Goal: Task Accomplishment & Management: Manage account settings

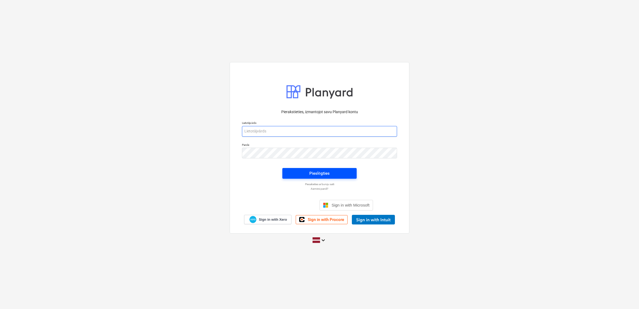
type input "[PERSON_NAME][EMAIL_ADDRESS][DOMAIN_NAME]"
click at [325, 170] on div "Pieslēgties" at bounding box center [319, 173] width 20 height 7
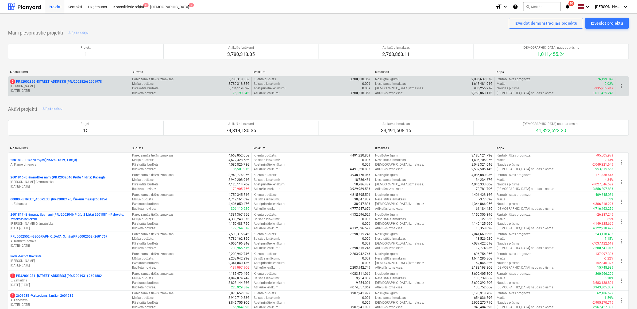
click at [51, 80] on p "5 PRJ2002826 - [STREET_ADDRESS] (PRJ2002826) 2601978" at bounding box center [55, 81] width 91 height 5
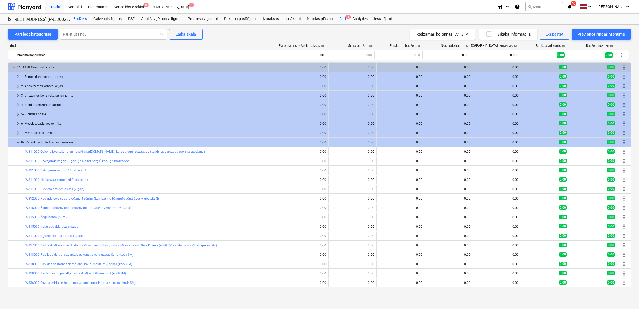
click at [341, 21] on div "Faili 5" at bounding box center [342, 19] width 13 height 11
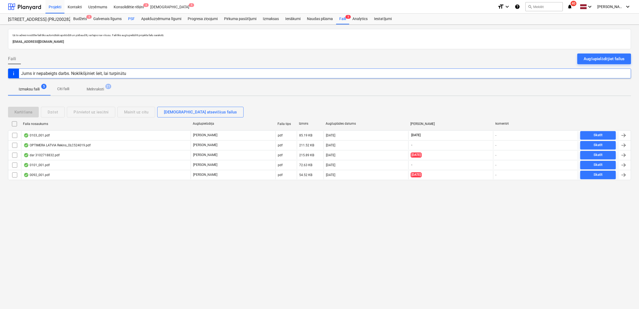
click at [130, 18] on div "PSF" at bounding box center [131, 19] width 13 height 11
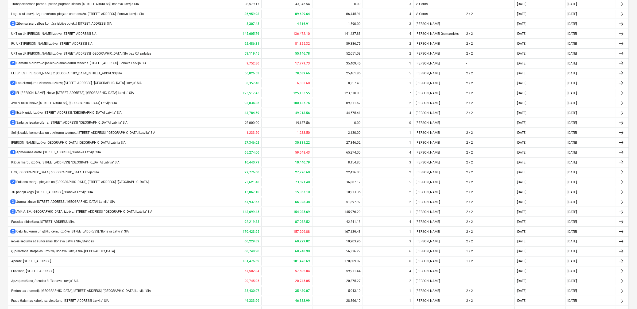
scroll to position [290, 0]
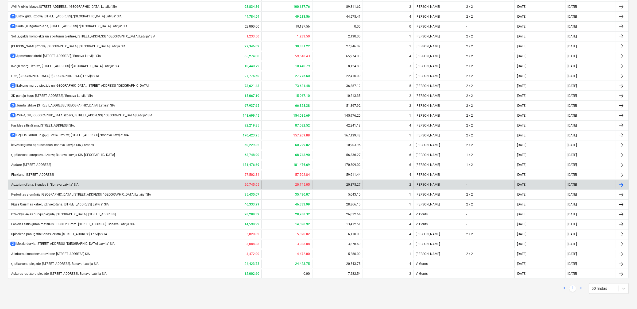
click at [62, 184] on div "Apzaļumošana, Stendes 8, ''Bonava Latvija'' SIA" at bounding box center [44, 185] width 68 height 4
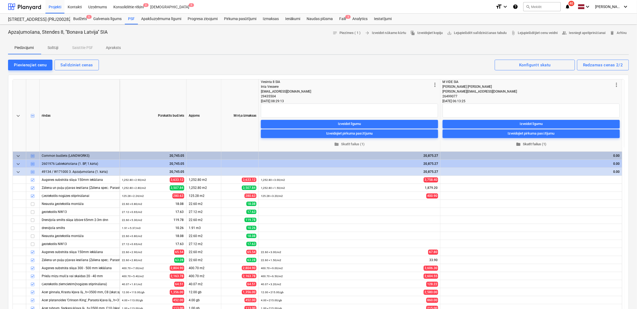
click at [536, 145] on span "folder Skatīt failus (1)" at bounding box center [531, 144] width 173 height 6
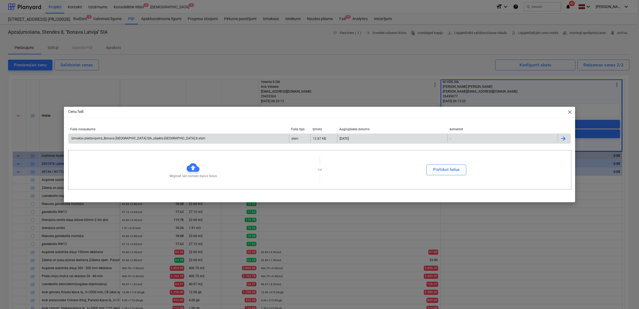
click at [118, 137] on div "Izmaksu piedāvājums_Bonava [GEOGRAPHIC_DATA] SIA_objektā [GEOGRAPHIC_DATA] 8.xl…" at bounding box center [138, 138] width 135 height 4
click at [570, 112] on span "close" at bounding box center [570, 112] width 6 height 6
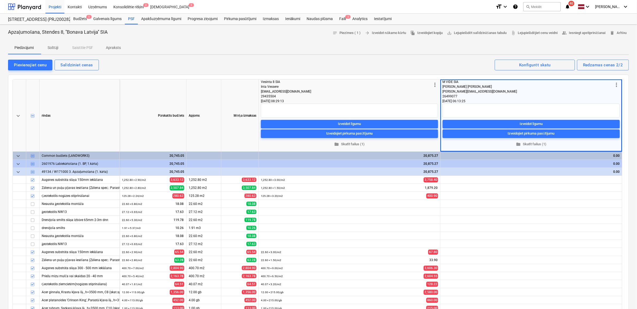
click at [607, 170] on div "0.00" at bounding box center [531, 172] width 177 height 8
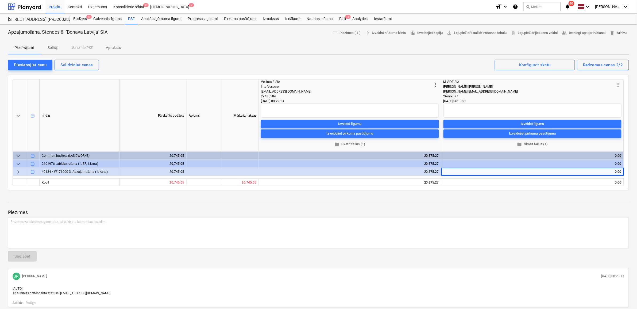
click at [15, 172] on span "keyboard_arrow_right" at bounding box center [18, 172] width 6 height 6
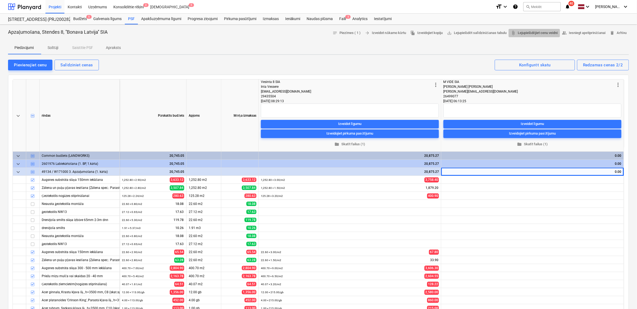
click at [526, 32] on span "attach_file Lejupielādējiet cenu veidni" at bounding box center [534, 33] width 47 height 6
click at [535, 142] on span "folder Skatīt failus (1)" at bounding box center [533, 144] width 174 height 6
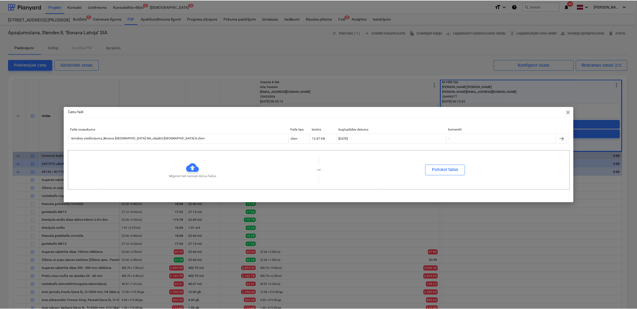
scroll to position [0, 1]
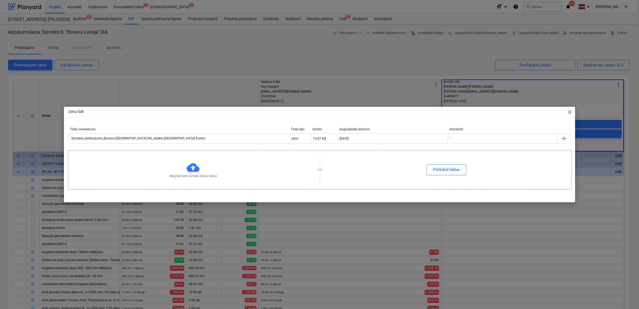
click at [138, 137] on div "Izmaksu piedāvājums_Bonava [GEOGRAPHIC_DATA] SIA_objektā [GEOGRAPHIC_DATA] 8.xl…" at bounding box center [138, 138] width 135 height 4
drag, startPoint x: 568, startPoint y: 111, endPoint x: 572, endPoint y: 106, distance: 6.6
click at [568, 111] on span "close" at bounding box center [570, 112] width 6 height 6
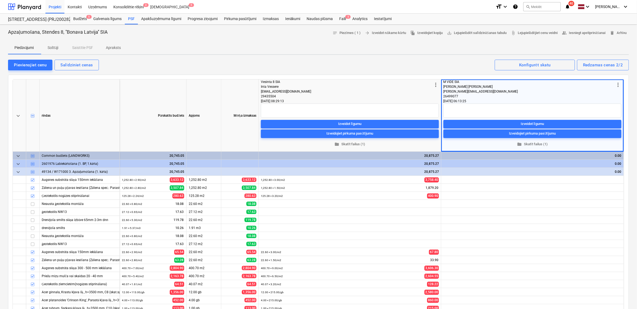
scroll to position [0, 0]
click at [467, 86] on div "[PERSON_NAME] [PERSON_NAME]" at bounding box center [530, 86] width 172 height 5
click at [525, 143] on span "folder Skatīt failus (1)" at bounding box center [533, 144] width 174 height 6
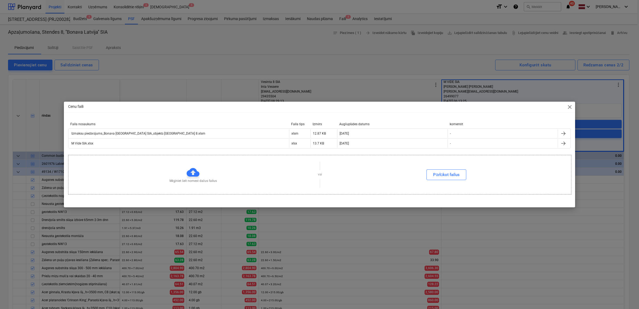
click at [570, 109] on span "close" at bounding box center [570, 107] width 6 height 6
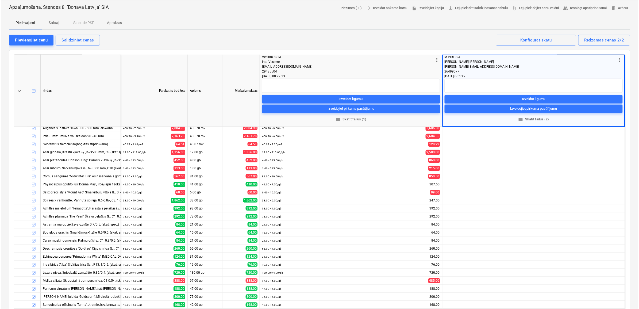
scroll to position [0, 0]
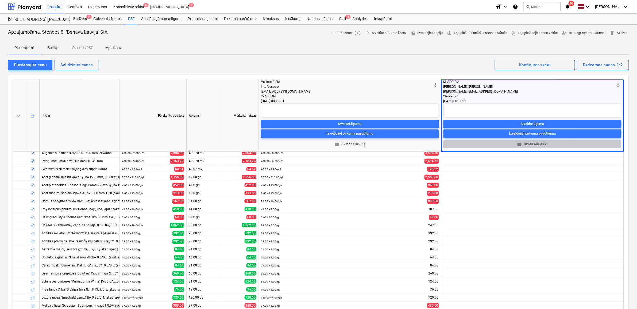
click at [530, 142] on span "folder Skatīt failus (2)" at bounding box center [533, 144] width 174 height 6
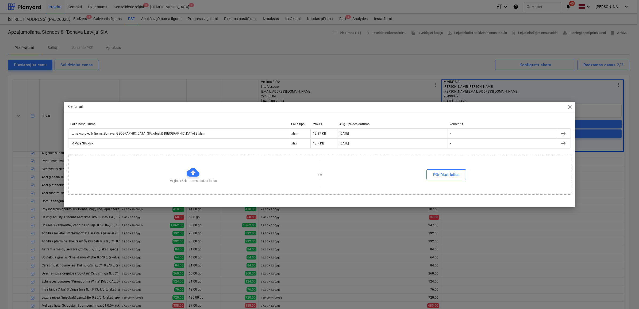
click at [441, 60] on div "Cenu faili close Faila nosaukums Faila tips Izmērs Augšuplādes datums komentēt …" at bounding box center [319, 154] width 639 height 309
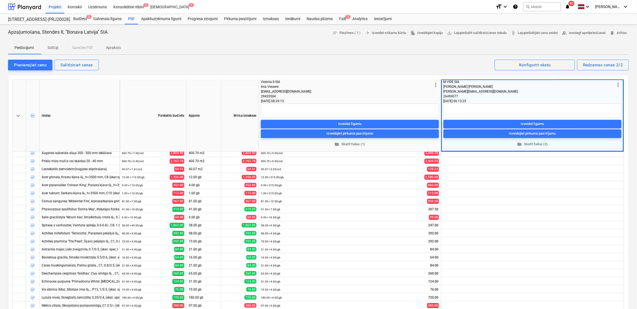
scroll to position [115, 0]
click at [30, 64] on div "Pievienojiet cenu" at bounding box center [30, 64] width 33 height 7
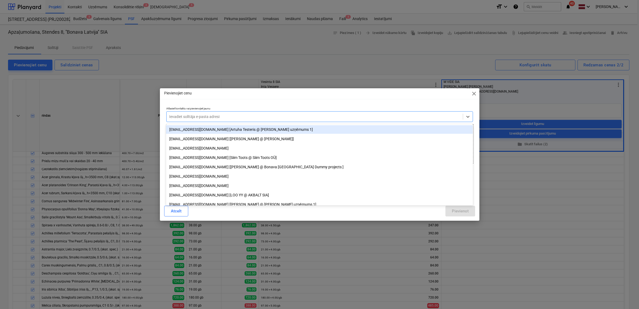
click at [207, 117] on div at bounding box center [314, 116] width 291 height 5
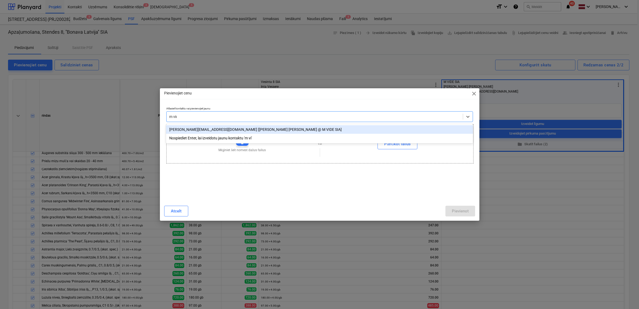
type input "m vide"
click at [209, 130] on div "[PERSON_NAME][EMAIL_ADDRESS][DOMAIN_NAME] [[PERSON_NAME] [PERSON_NAME] @ M VIDE…" at bounding box center [319, 129] width 307 height 9
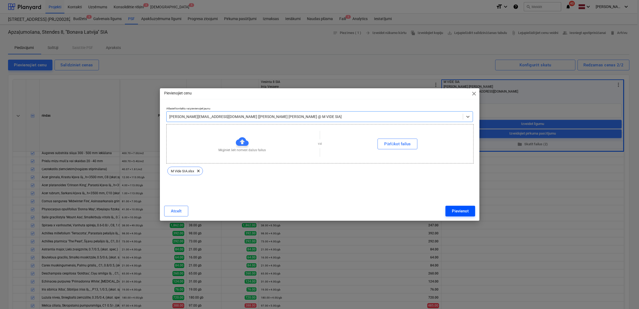
click at [457, 211] on div "Pievienot" at bounding box center [460, 210] width 17 height 7
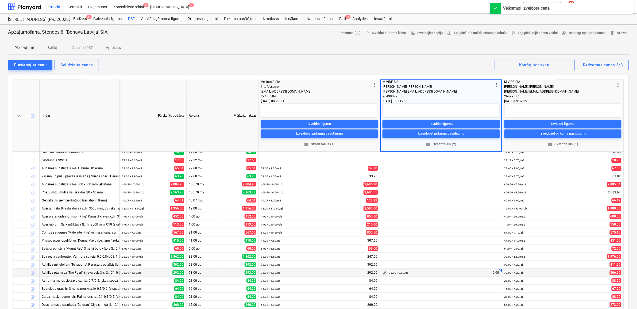
scroll to position [0, 0]
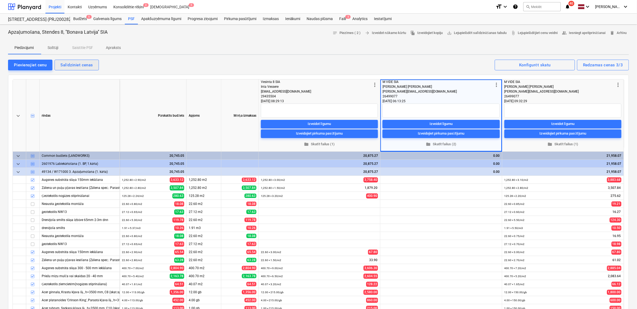
click at [80, 63] on div "Salīdziniet cenas" at bounding box center [76, 64] width 32 height 7
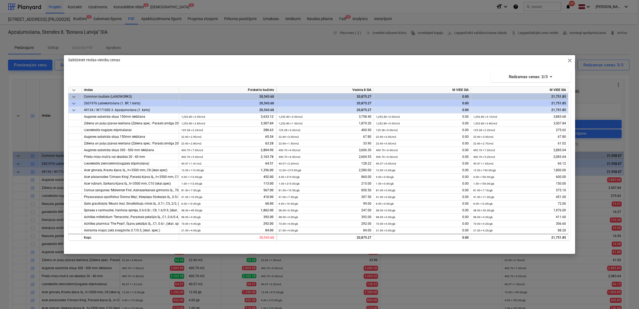
drag, startPoint x: 570, startPoint y: 58, endPoint x: 549, endPoint y: 121, distance: 66.2
click at [570, 59] on span "close" at bounding box center [570, 60] width 6 height 6
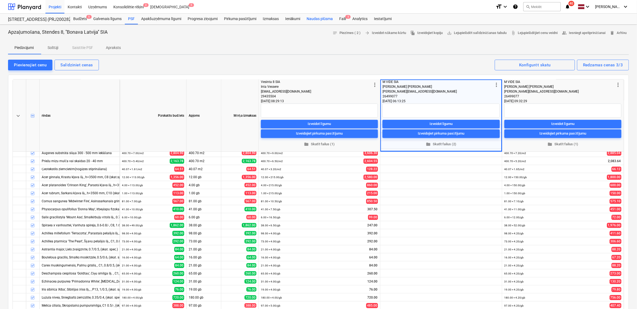
click at [312, 20] on div "Naudas plūsma" at bounding box center [320, 19] width 33 height 11
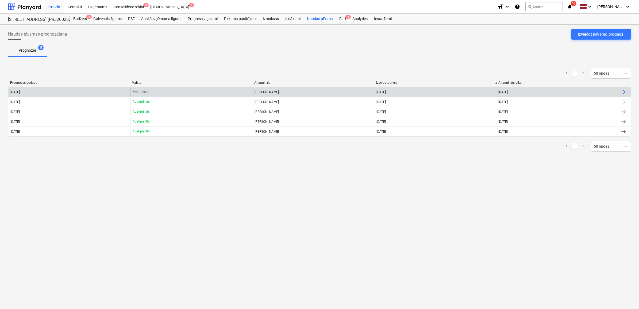
click at [187, 91] on div "Melnraksts" at bounding box center [191, 92] width 122 height 9
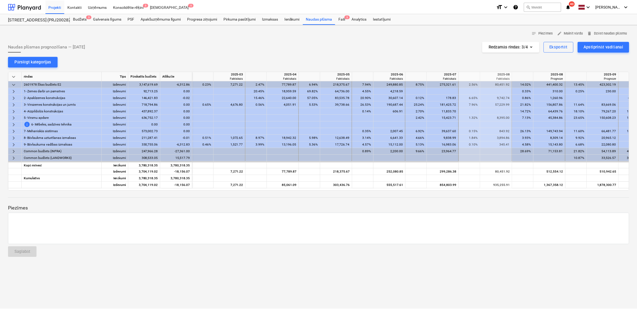
scroll to position [0, 267]
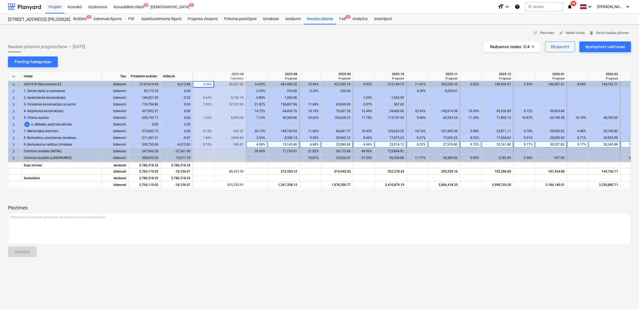
click at [11, 146] on span "keyboard_arrow_right" at bounding box center [13, 144] width 6 height 6
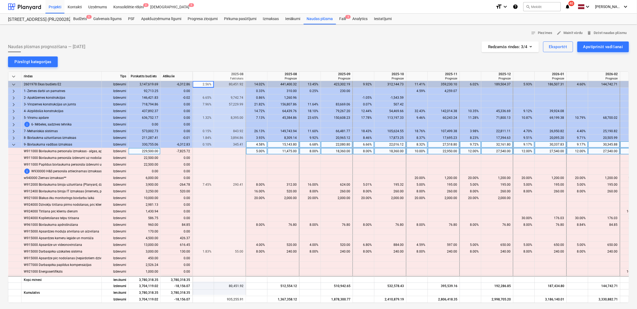
click at [312, 151] on div "8.00%" at bounding box center [310, 151] width 17 height 7
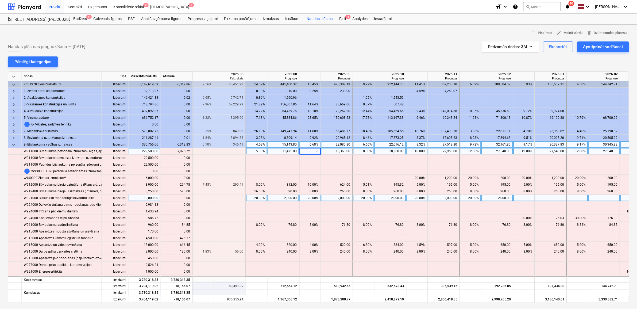
type input "5"
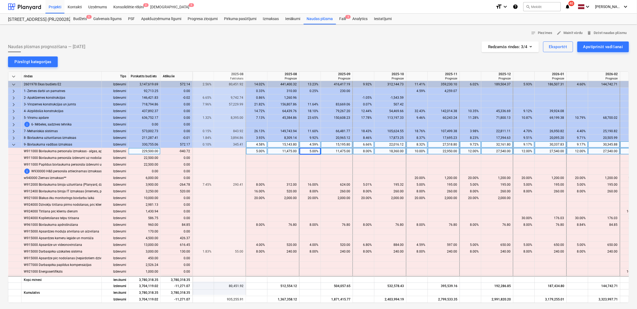
click at [357, 153] on div "8.00%" at bounding box center [363, 151] width 17 height 7
click at [256, 153] on div "5.00%" at bounding box center [257, 151] width 17 height 7
type input "7.2"
click at [312, 151] on div "5.00%" at bounding box center [310, 151] width 17 height 7
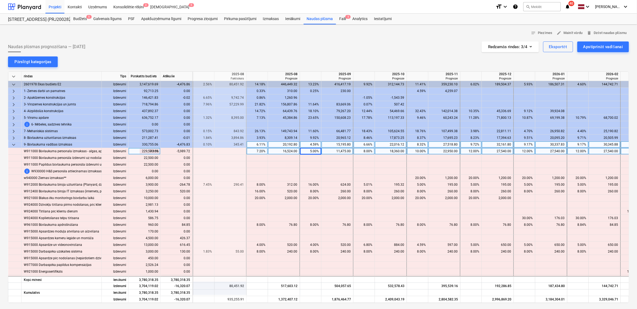
click at [310, 151] on div "5.00%" at bounding box center [310, 151] width 17 height 7
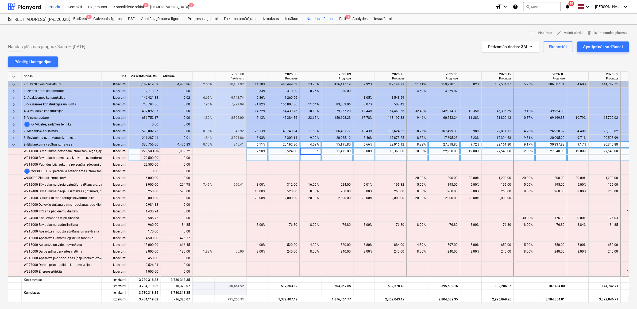
type input "7.2"
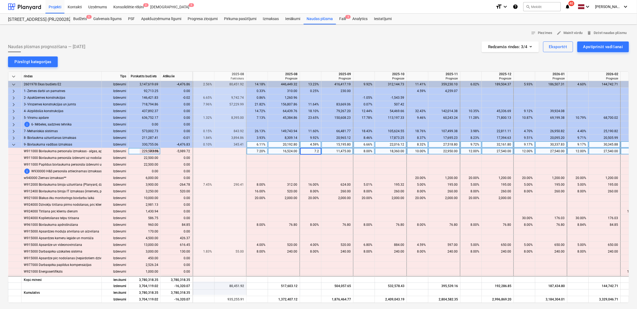
click at [363, 152] on div "8.00%" at bounding box center [364, 151] width 17 height 7
click at [362, 151] on div "8.00%" at bounding box center [364, 151] width 17 height 7
type input "7.2"
click at [413, 149] on div "10.00%" at bounding box center [417, 151] width 17 height 7
click at [414, 152] on div "10.00%" at bounding box center [417, 151] width 17 height 7
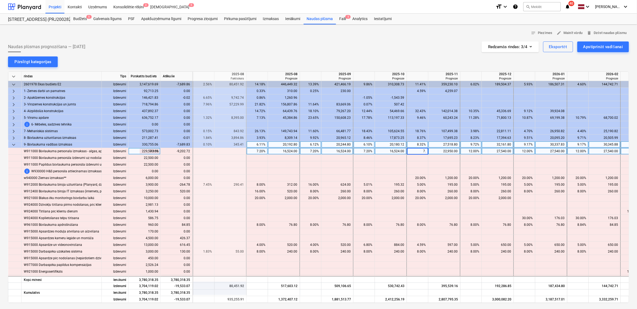
type input "7.2"
click at [471, 152] on div "12.00%" at bounding box center [471, 151] width 17 height 7
type input "7.2"
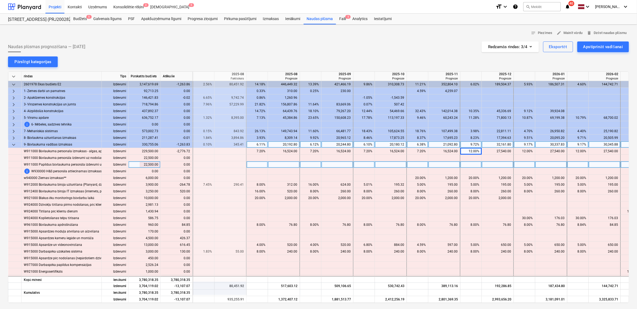
click at [493, 164] on div at bounding box center [498, 164] width 32 height 7
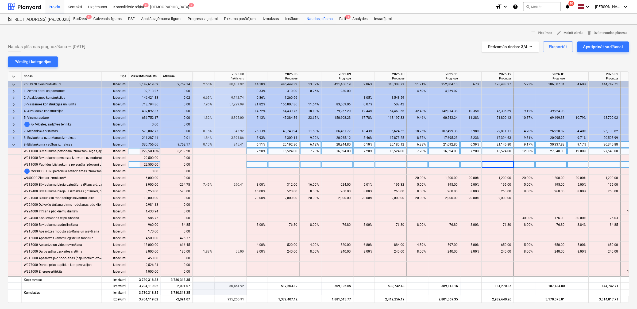
click at [467, 151] on div "7.20%" at bounding box center [471, 151] width 17 height 7
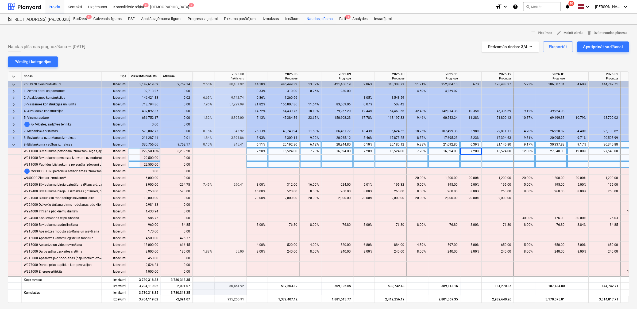
click at [475, 161] on div at bounding box center [471, 158] width 21 height 7
click at [500, 150] on div at bounding box center [498, 151] width 32 height 7
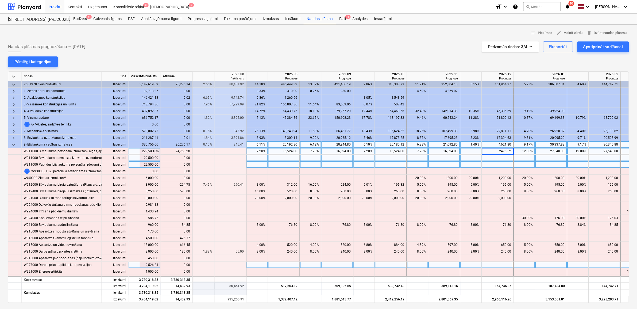
type input "24763.28"
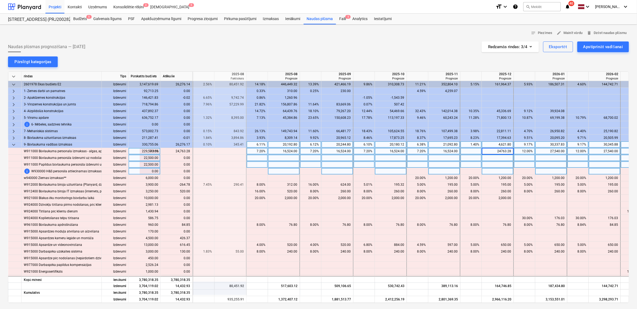
click at [517, 173] on div at bounding box center [524, 171] width 21 height 7
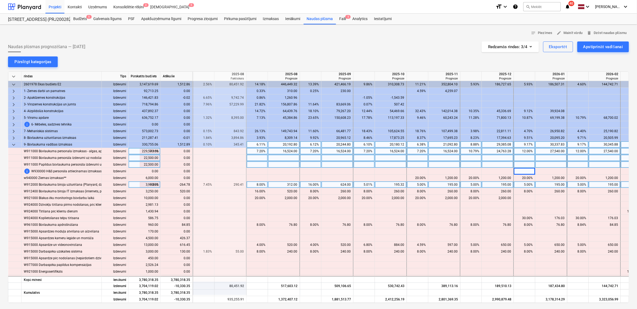
click at [313, 185] on div "16.00%" at bounding box center [310, 184] width 17 height 7
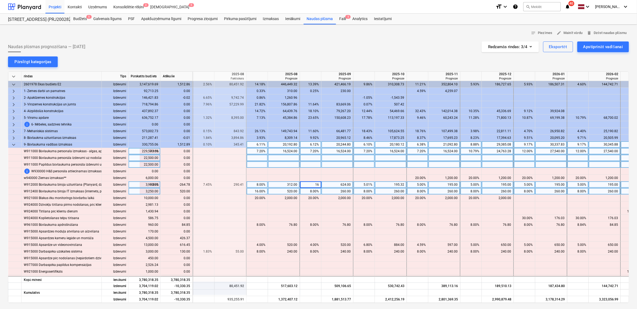
type input "8"
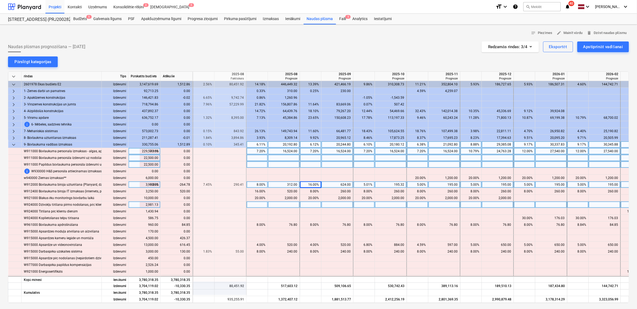
click at [313, 202] on div at bounding box center [310, 204] width 21 height 7
click at [333, 184] on div at bounding box center [338, 184] width 32 height 7
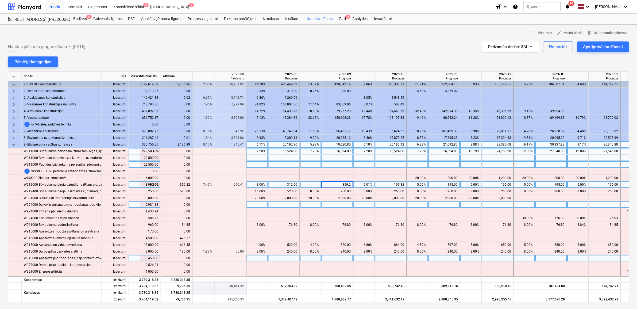
type input "359.22"
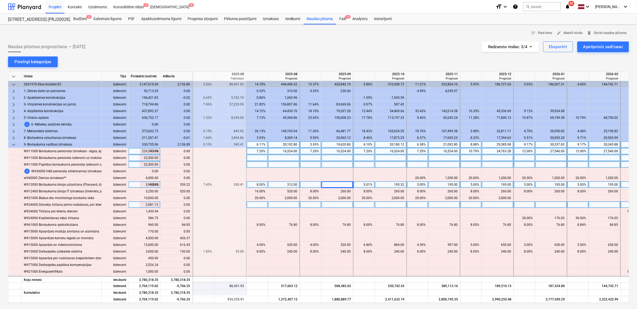
click at [469, 206] on div at bounding box center [471, 204] width 21 height 7
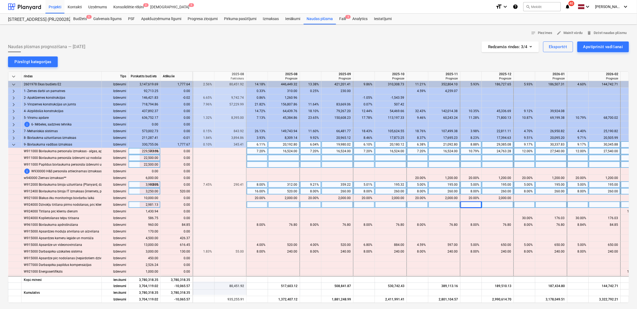
click at [253, 191] on div "16.00%" at bounding box center [257, 191] width 17 height 7
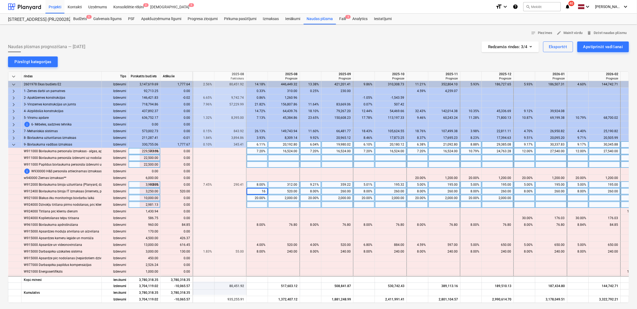
type input "8"
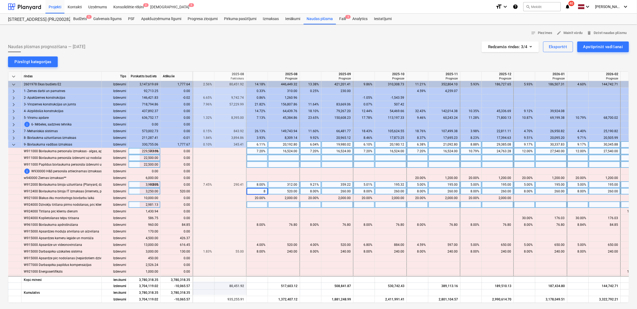
click at [296, 206] on div at bounding box center [284, 204] width 32 height 7
click at [256, 189] on div "8.00%" at bounding box center [257, 191] width 17 height 7
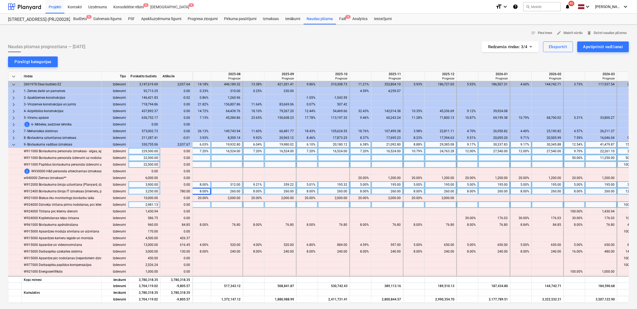
scroll to position [0, 368]
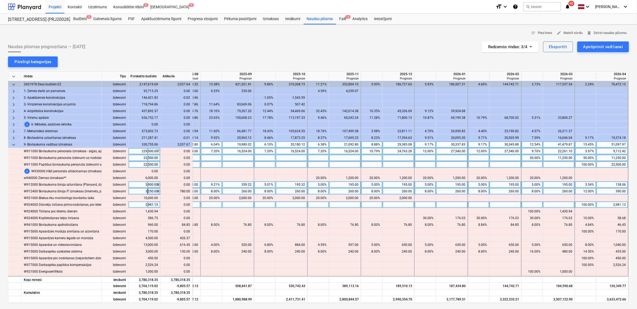
click at [532, 193] on div "8.00%" at bounding box center [532, 191] width 17 height 7
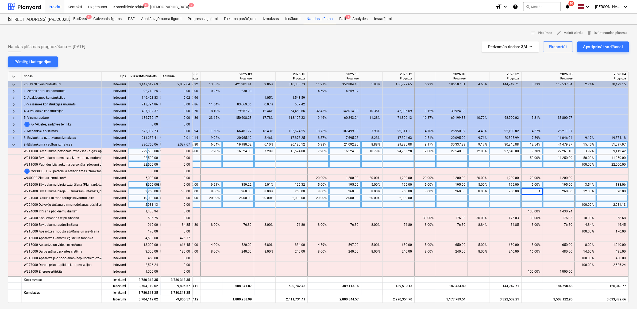
type input "10"
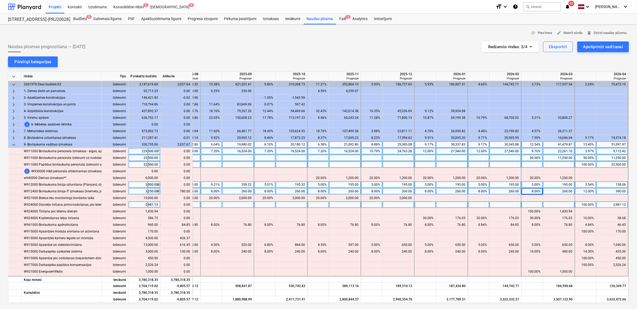
click at [475, 192] on div "8.00%" at bounding box center [479, 191] width 17 height 7
type input "10"
click at [415, 190] on div "8.00%" at bounding box center [425, 191] width 21 height 7
click at [531, 191] on div "10.00%" at bounding box center [532, 191] width 17 height 7
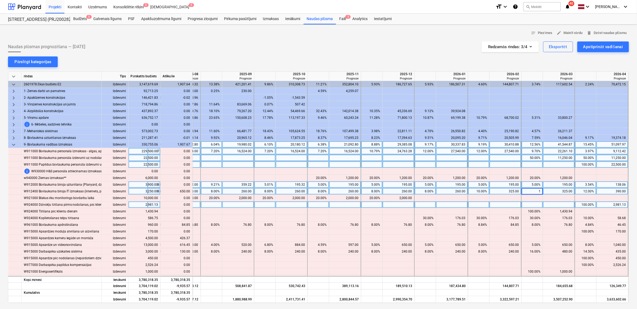
type input "12"
click at [471, 193] on div "10.00%" at bounding box center [479, 191] width 17 height 7
click at [474, 192] on div "10.00%" at bounding box center [479, 191] width 17 height 7
type input "12"
click at [418, 191] on div "8.00%" at bounding box center [425, 191] width 17 height 7
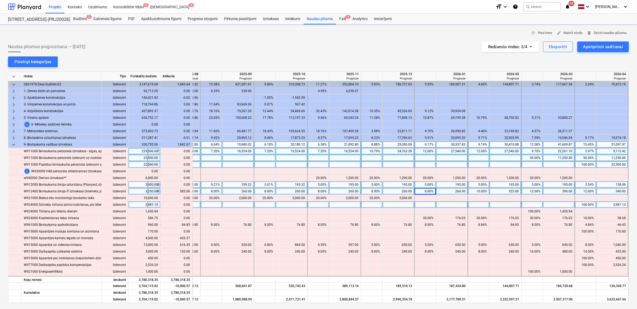
click at [418, 191] on div "8.00%" at bounding box center [425, 191] width 17 height 7
click at [373, 190] on div "8.00%" at bounding box center [372, 191] width 17 height 7
click at [370, 191] on div "8.00%" at bounding box center [372, 191] width 17 height 7
type input "12"
click at [315, 191] on div "8.00%" at bounding box center [318, 191] width 17 height 7
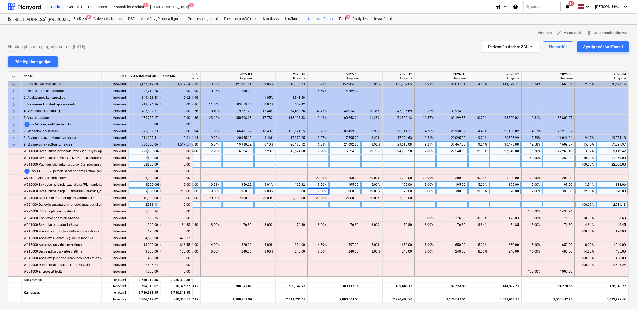
click at [315, 191] on div "8.00%" at bounding box center [318, 191] width 17 height 7
type input "12"
click at [268, 191] on div "8.00%" at bounding box center [265, 191] width 17 height 7
click at [266, 191] on div "8.00%" at bounding box center [265, 191] width 17 height 7
type input "12"
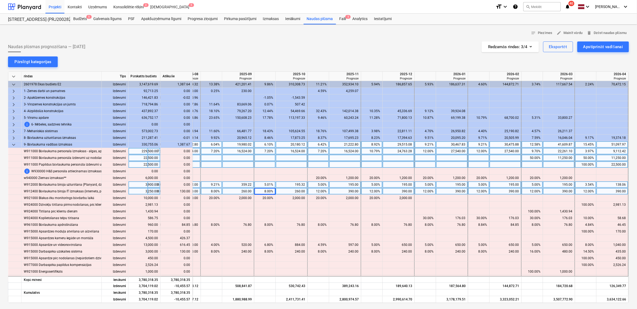
click at [225, 194] on div "260.00" at bounding box center [238, 191] width 27 height 7
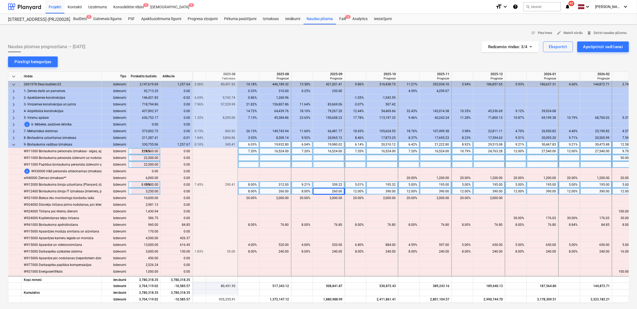
scroll to position [0, 257]
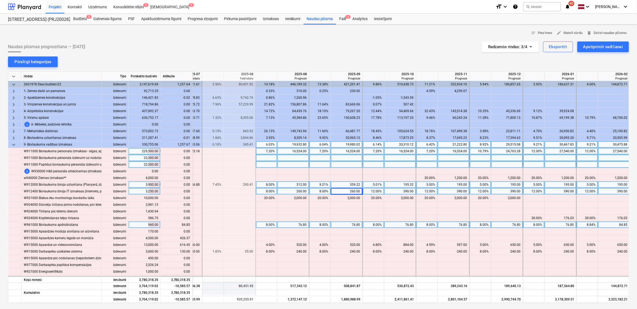
click at [615, 222] on div "84.85" at bounding box center [614, 224] width 27 height 7
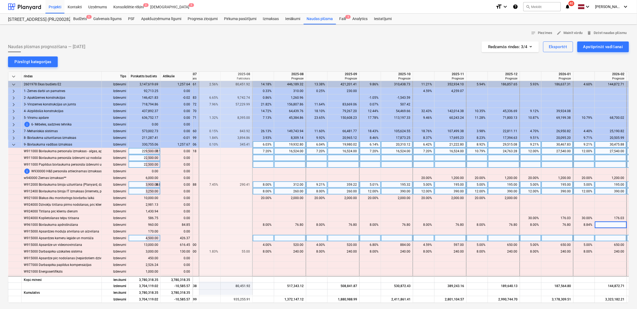
click at [602, 236] on div at bounding box center [611, 238] width 32 height 7
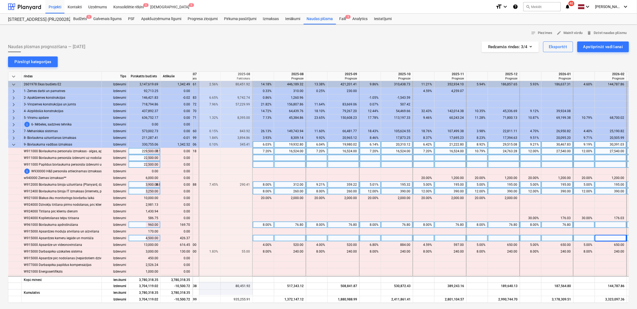
click at [608, 223] on div at bounding box center [611, 224] width 32 height 7
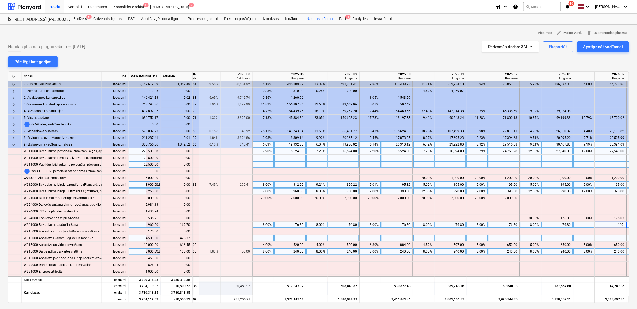
type input "169.7"
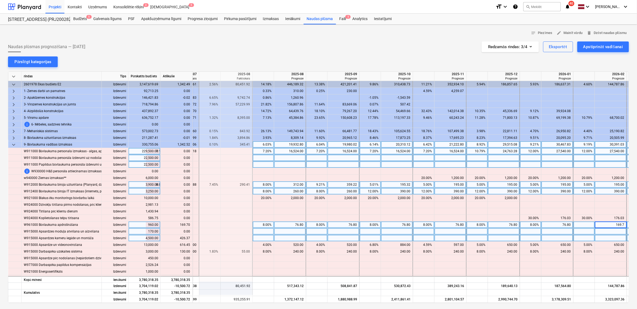
click at [296, 230] on div at bounding box center [290, 231] width 32 height 7
click at [595, 237] on div at bounding box center [611, 238] width 32 height 7
type input "426.37"
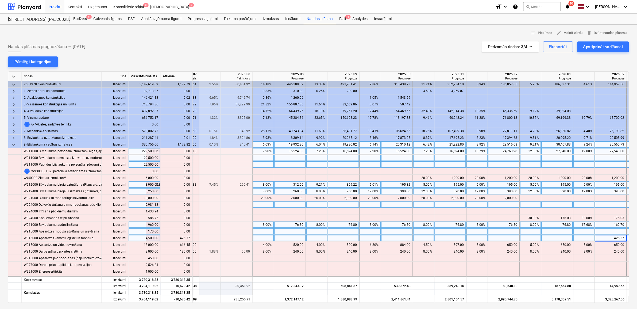
click at [249, 205] on div at bounding box center [237, 204] width 32 height 7
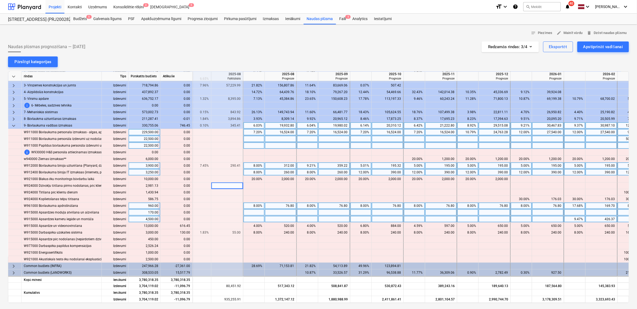
scroll to position [21, 271]
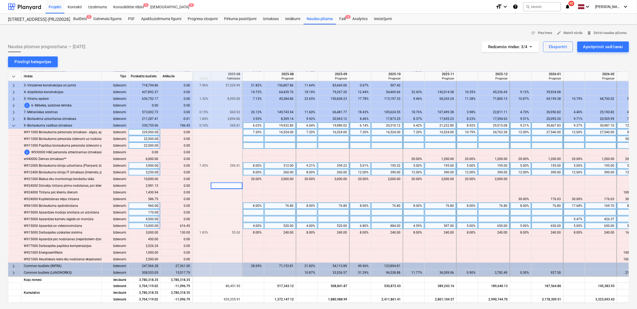
click at [570, 225] on div "5.00%" at bounding box center [574, 225] width 17 height 7
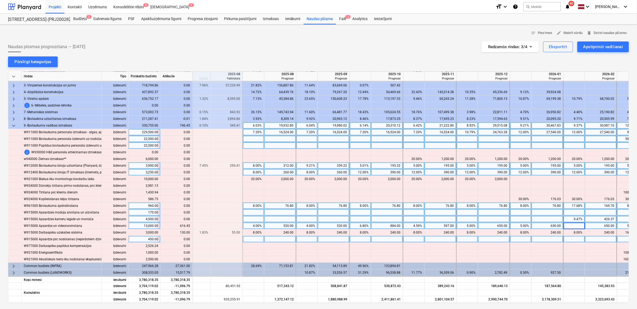
click at [593, 237] on div at bounding box center [601, 239] width 32 height 7
click at [599, 222] on div at bounding box center [601, 225] width 32 height 7
type input "1266.45"
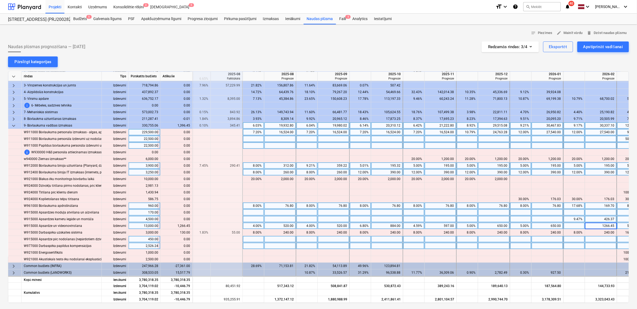
click at [472, 245] on div at bounding box center [467, 246] width 21 height 7
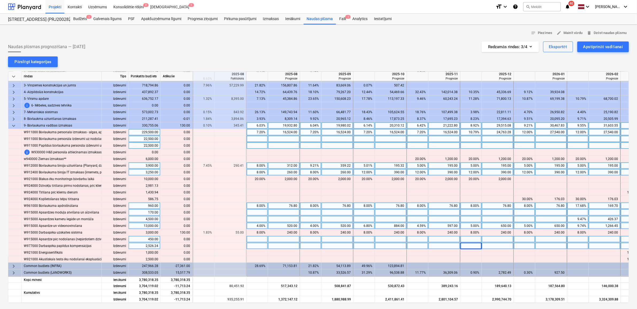
scroll to position [21, 267]
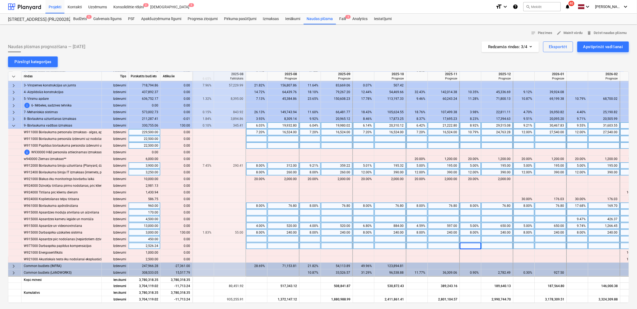
click at [612, 230] on div "240.00" at bounding box center [604, 232] width 27 height 7
click at [594, 236] on div at bounding box center [604, 239] width 32 height 7
click at [603, 229] on div at bounding box center [604, 232] width 32 height 7
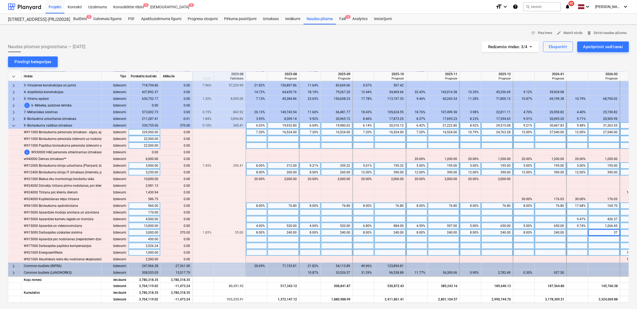
type input "370"
click at [337, 249] on div at bounding box center [337, 252] width 32 height 7
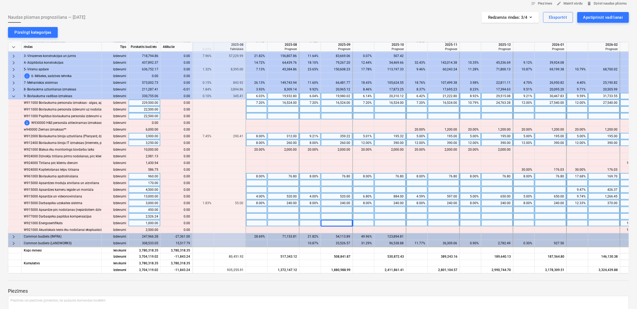
scroll to position [70, 0]
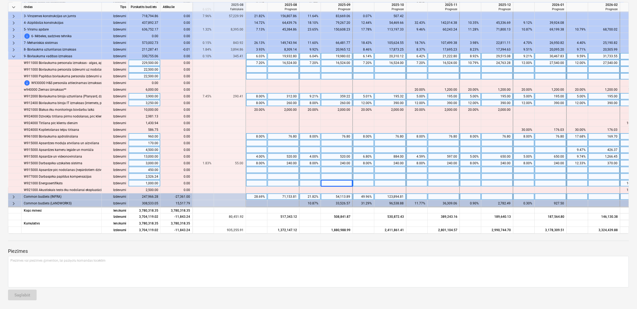
click at [10, 193] on div "keyboard_arrow_right" at bounding box center [14, 196] width 13 height 7
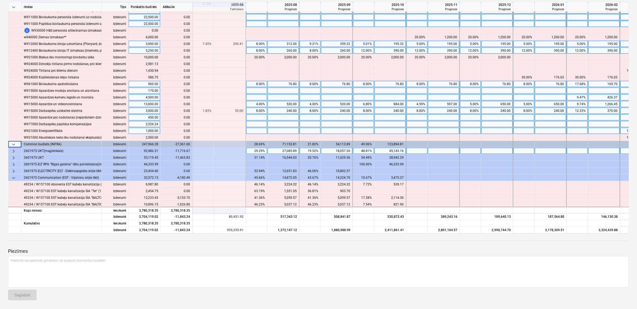
scroll to position [81, 267]
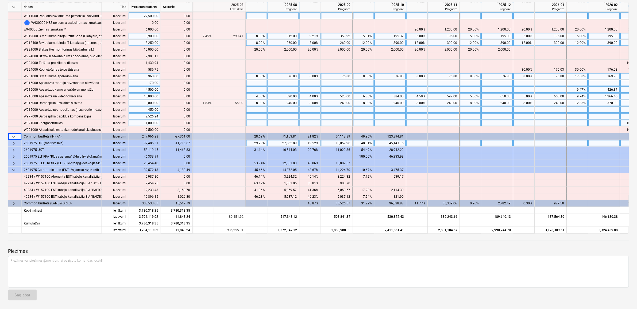
click at [365, 142] on div "48.81%" at bounding box center [363, 143] width 17 height 7
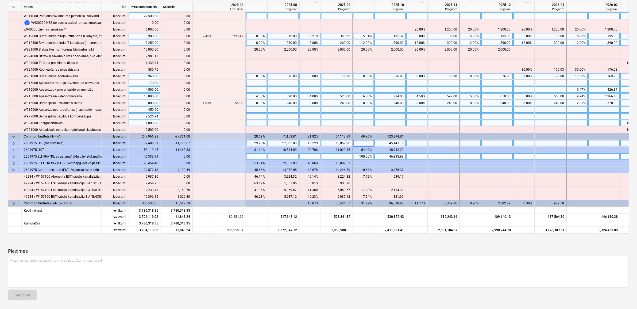
click at [366, 153] on div "100.00%" at bounding box center [363, 156] width 17 height 7
click at [383, 140] on div at bounding box center [391, 143] width 32 height 7
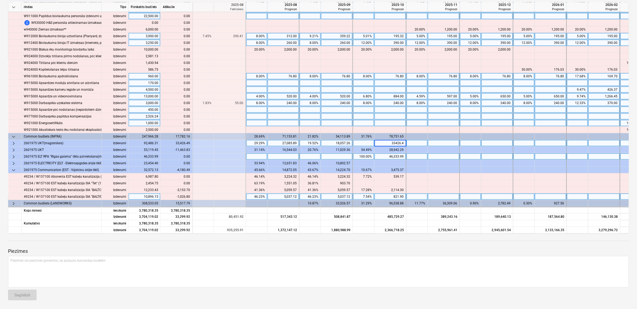
type input "33426.49"
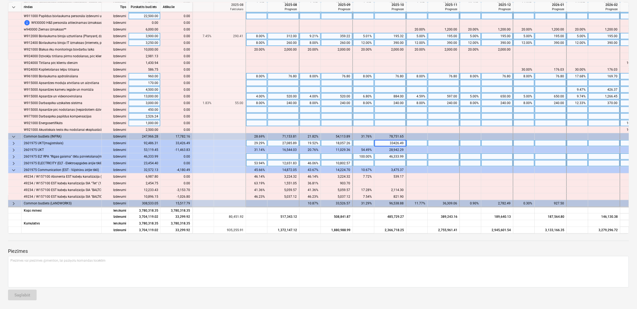
click at [353, 163] on div at bounding box center [363, 163] width 21 height 7
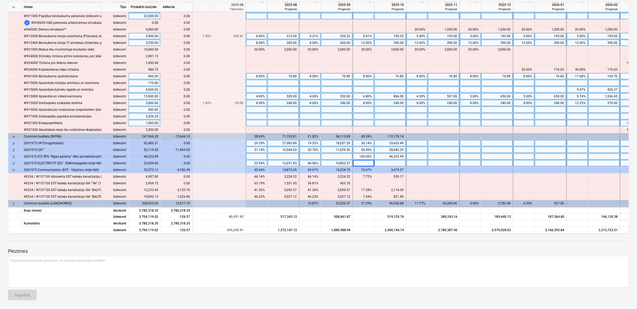
click at [367, 149] on div "54.49%" at bounding box center [363, 150] width 17 height 7
click at [375, 164] on div at bounding box center [391, 163] width 32 height 7
click at [383, 147] on div at bounding box center [391, 150] width 32 height 7
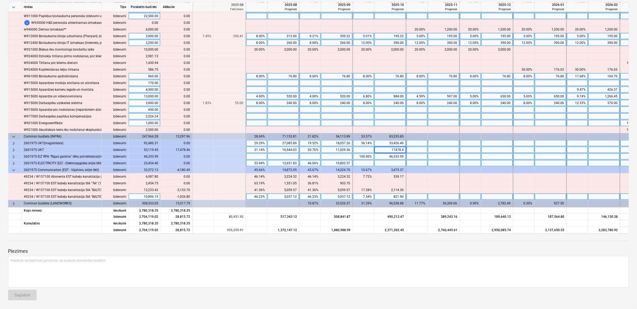
type input "17478.46"
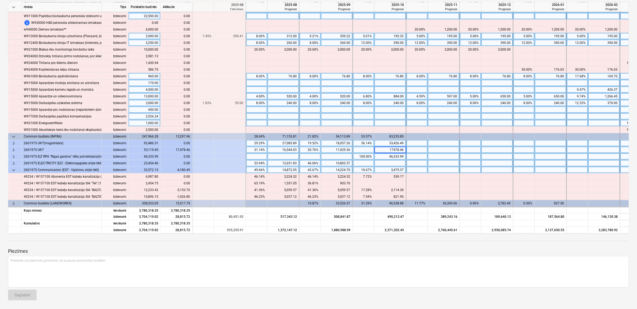
click at [308, 167] on div "43.67%" at bounding box center [310, 170] width 17 height 7
click at [360, 168] on div "10.67%" at bounding box center [363, 170] width 17 height 7
click at [255, 168] on div "45.66%" at bounding box center [256, 170] width 17 height 7
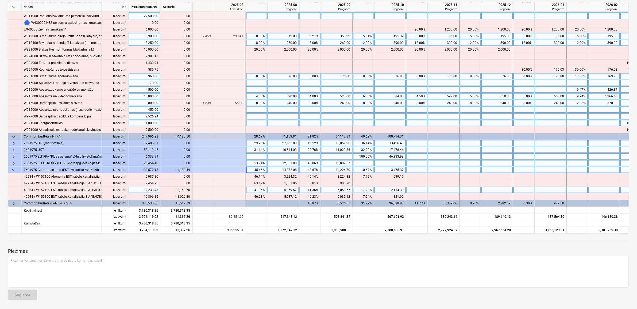
click at [308, 187] on div "41.36%" at bounding box center [310, 190] width 17 height 7
click at [363, 167] on div "10.67%" at bounding box center [363, 170] width 17 height 7
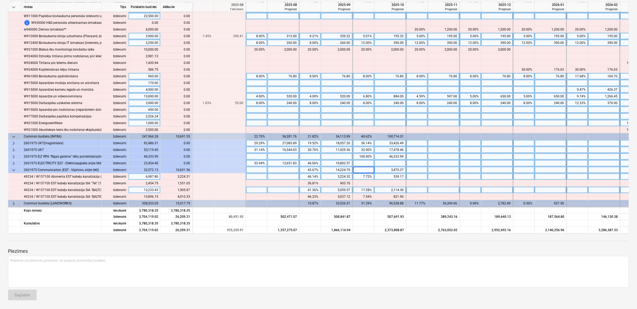
click at [365, 174] on div "7.72%" at bounding box center [363, 176] width 17 height 7
click at [387, 167] on div at bounding box center [391, 170] width 32 height 7
type input "14166.93"
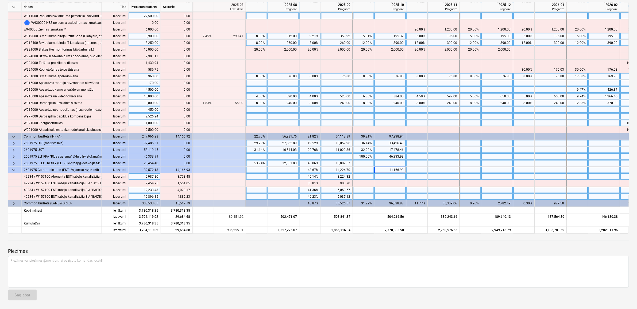
click at [459, 193] on div at bounding box center [444, 196] width 32 height 7
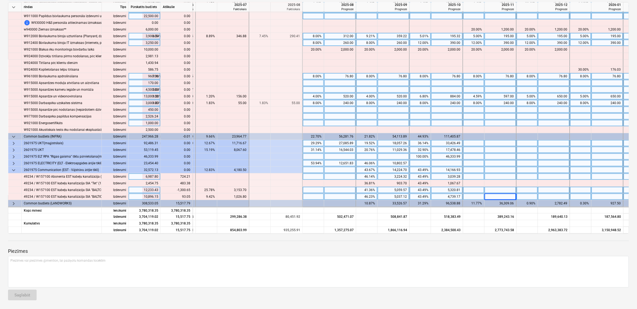
scroll to position [81, 212]
click at [366, 176] on div "46.14%" at bounding box center [365, 176] width 17 height 7
type input "60"
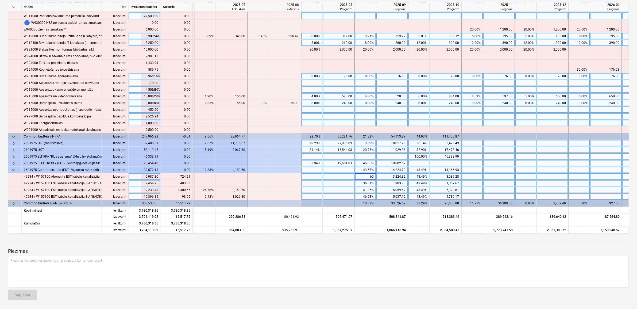
click at [416, 180] on div "43.49%" at bounding box center [419, 183] width 17 height 7
click at [416, 176] on div "43.49%" at bounding box center [419, 176] width 17 height 7
type input "40"
click at [398, 187] on div "5,059.57" at bounding box center [392, 190] width 27 height 7
click at [361, 181] on div "36.81%" at bounding box center [365, 183] width 17 height 7
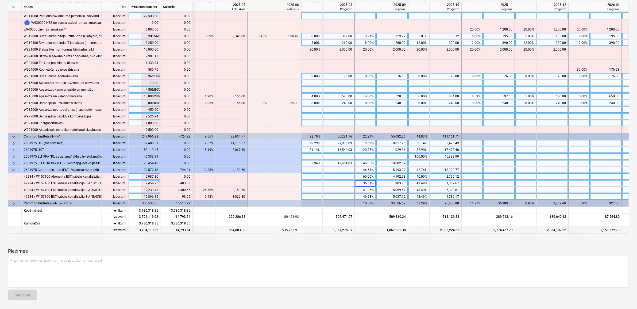
drag, startPoint x: 399, startPoint y: 231, endPoint x: 371, endPoint y: 231, distance: 27.8
click at [0, 0] on div "Izdevumi 3,704,119.02 14,793.54 555,517.61 854,803.99 935,255.91 1,357,275.07 1…" at bounding box center [0, 0] width 0 height 0
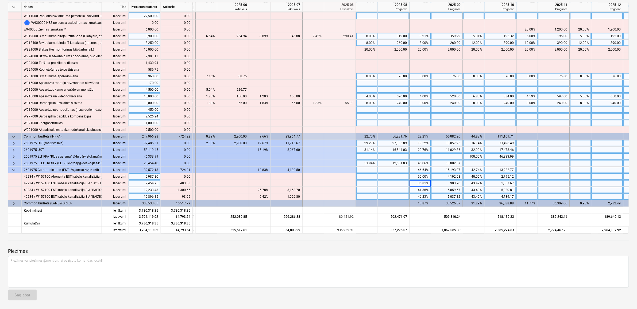
scroll to position [81, 156]
click at [417, 180] on div "36.81%" at bounding box center [422, 183] width 17 height 7
type input "60"
click at [478, 183] on div "43.49%" at bounding box center [475, 183] width 17 height 7
click at [481, 181] on div "43.49%" at bounding box center [475, 183] width 17 height 7
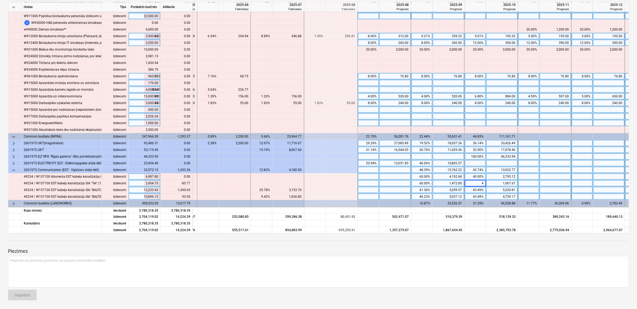
type input "40"
click at [418, 188] on div "41.36%" at bounding box center [422, 190] width 17 height 7
type input "40"
click at [499, 189] on div "5,320.81" at bounding box center [501, 190] width 27 height 7
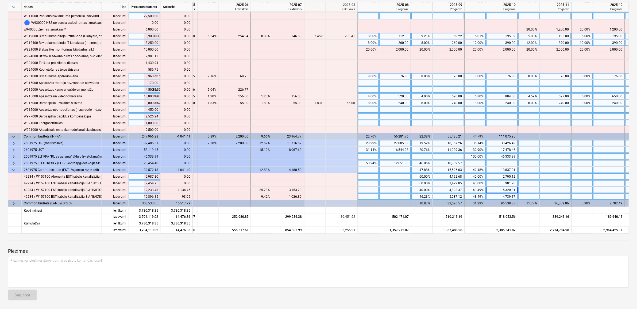
click at [500, 188] on div "5,320.81" at bounding box center [501, 190] width 27 height 7
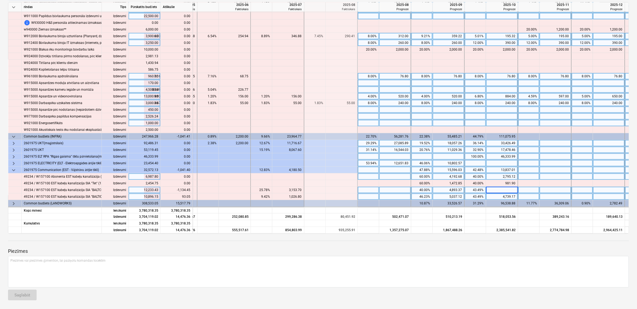
click at [497, 189] on input at bounding box center [502, 190] width 32 height 6
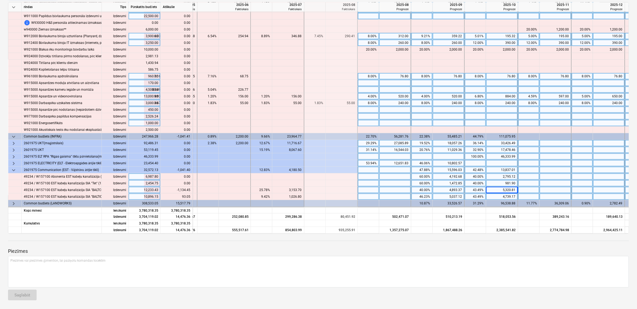
click at [507, 182] on div "981.90" at bounding box center [501, 183] width 27 height 7
click at [508, 189] on div at bounding box center [502, 190] width 32 height 7
type input "4186.36"
click at [435, 191] on div "4,893.37" at bounding box center [448, 190] width 27 height 7
click at [476, 194] on div "43.49%" at bounding box center [475, 196] width 17 height 7
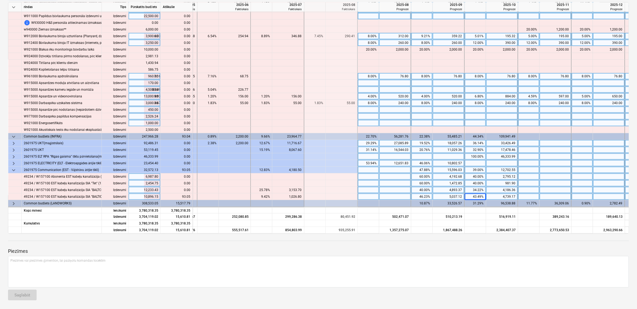
click at [490, 170] on div "12,702.55" at bounding box center [501, 170] width 27 height 7
click at [499, 194] on div at bounding box center [502, 196] width 32 height 7
type input "4832.23"
click at [363, 187] on div at bounding box center [368, 190] width 21 height 7
click at [15, 167] on span "keyboard_arrow_down" at bounding box center [13, 170] width 6 height 6
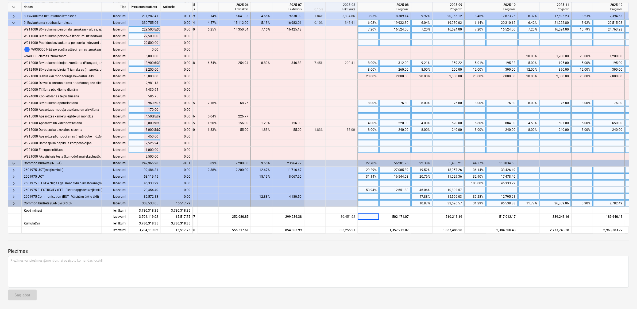
scroll to position [54, 156]
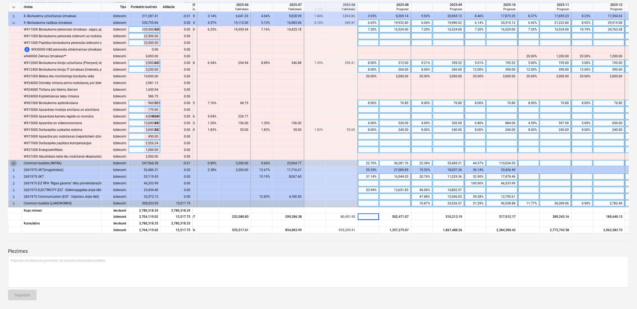
click at [14, 162] on span "keyboard_arrow_down" at bounding box center [13, 163] width 6 height 6
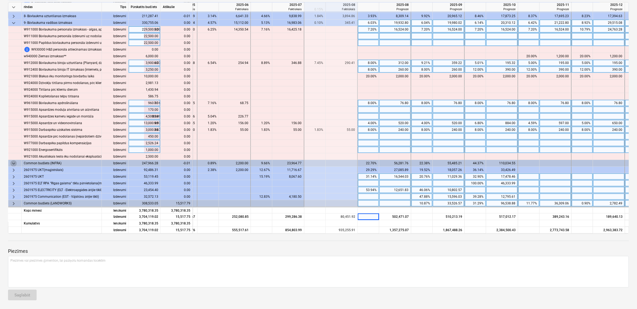
scroll to position [21, 156]
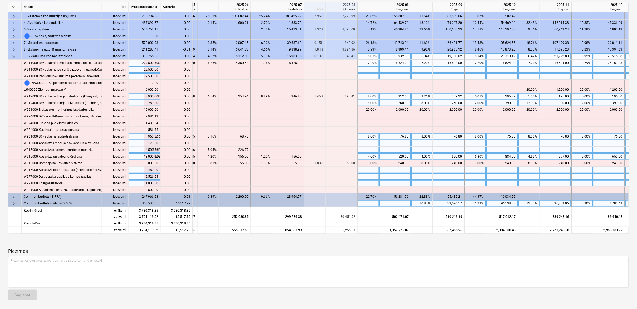
click at [15, 200] on span "keyboard_arrow_right" at bounding box center [13, 203] width 6 height 6
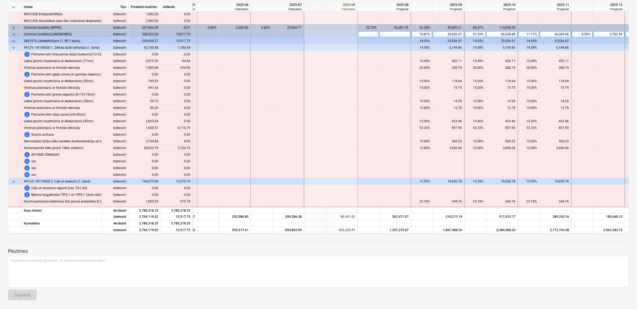
scroll to position [188, 156]
click at [14, 39] on span "keyboard_arrow_down" at bounding box center [13, 41] width 6 height 6
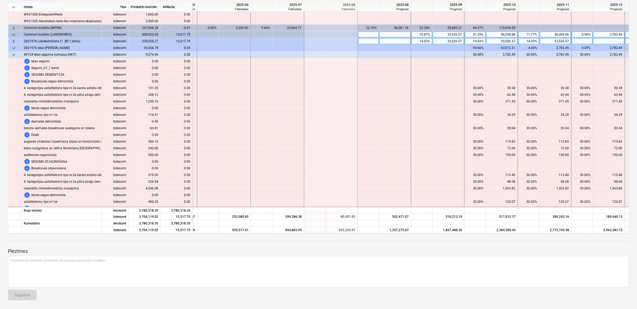
click at [16, 40] on span "keyboard_arrow_right" at bounding box center [13, 41] width 6 height 6
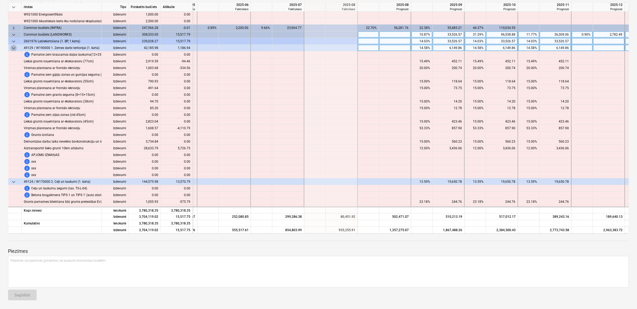
click at [13, 47] on span "keyboard_arrow_down" at bounding box center [13, 48] width 6 height 6
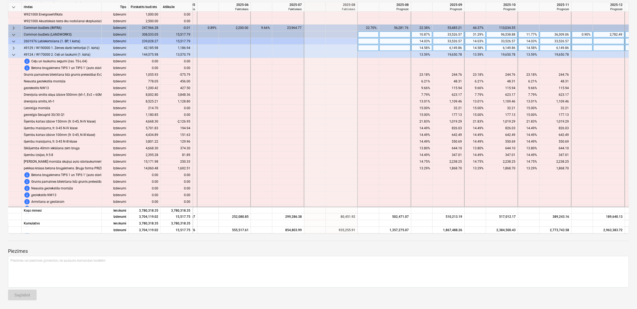
click at [12, 47] on span "keyboard_arrow_right" at bounding box center [13, 48] width 6 height 6
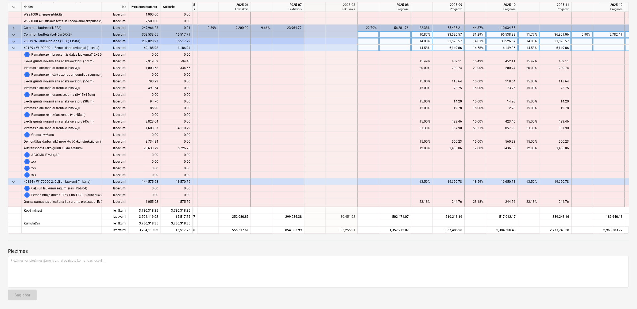
click at [12, 47] on span "keyboard_arrow_down" at bounding box center [13, 48] width 6 height 6
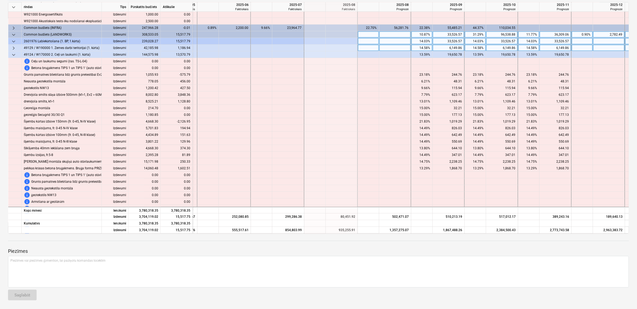
click at [418, 47] on div "14.58%" at bounding box center [422, 48] width 17 height 7
type input "4"
type input "50"
click at [471, 50] on div "14.58%" at bounding box center [475, 48] width 17 height 7
click at [470, 47] on div "14.58%" at bounding box center [475, 48] width 17 height 7
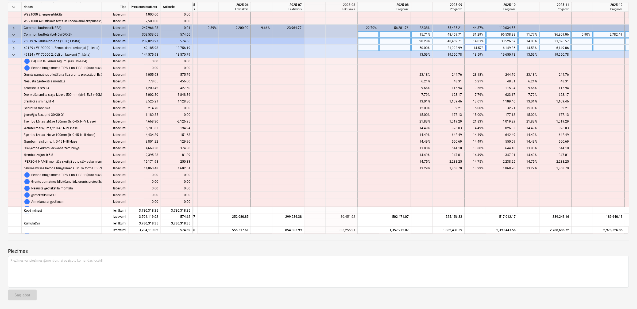
type input "5"
type input "25"
click at [521, 47] on div "14.58%" at bounding box center [529, 48] width 17 height 7
click at [526, 48] on div "14.58%" at bounding box center [529, 48] width 17 height 7
type input "25"
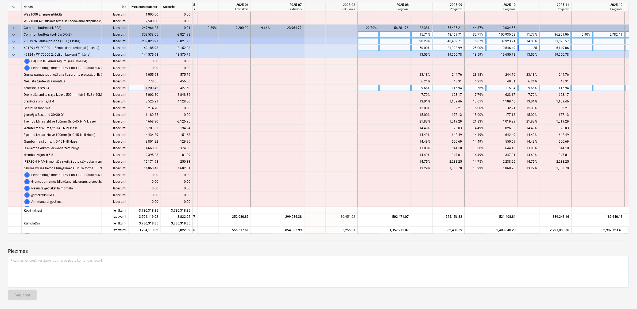
click at [447, 87] on div "115.94" at bounding box center [448, 88] width 27 height 7
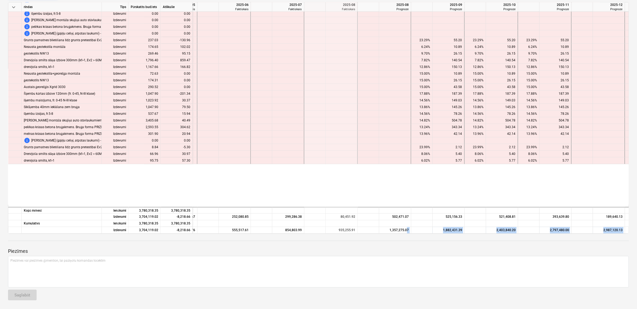
drag, startPoint x: 408, startPoint y: 231, endPoint x: 351, endPoint y: 234, distance: 56.8
click at [351, 234] on div "notes Piezīmes edit Mainīt vārdu delete Dzēst naudas plūsmu Naudas plūsmas prog…" at bounding box center [318, 131] width 637 height 353
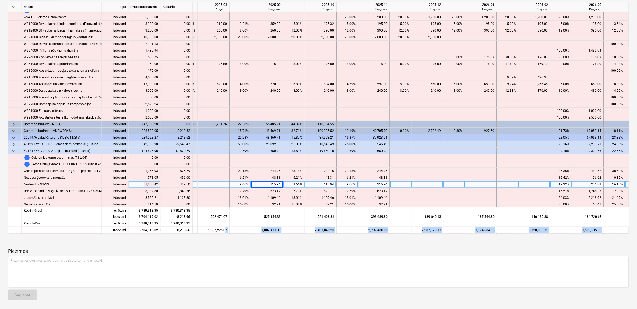
scroll to position [91, 368]
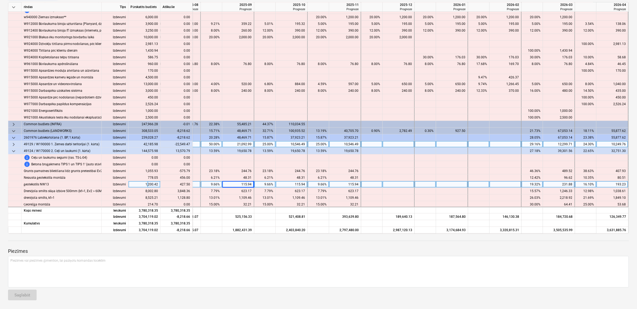
click at [526, 143] on div "29.16%" at bounding box center [532, 144] width 17 height 7
click at [14, 144] on span "keyboard_arrow_right" at bounding box center [13, 144] width 6 height 6
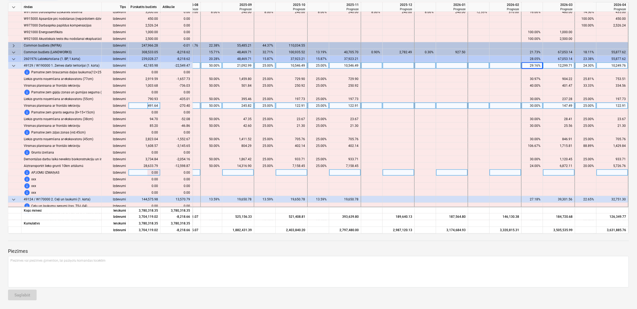
scroll to position [158, 368]
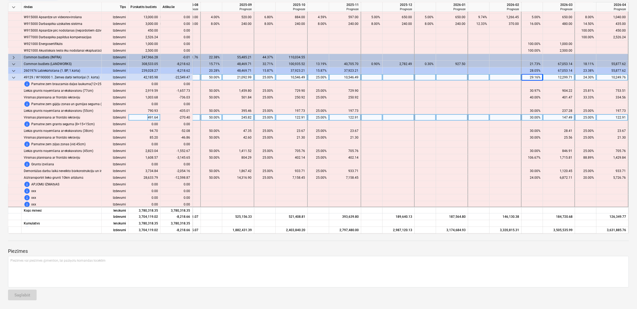
click at [14, 76] on span "keyboard_arrow_down" at bounding box center [13, 77] width 6 height 6
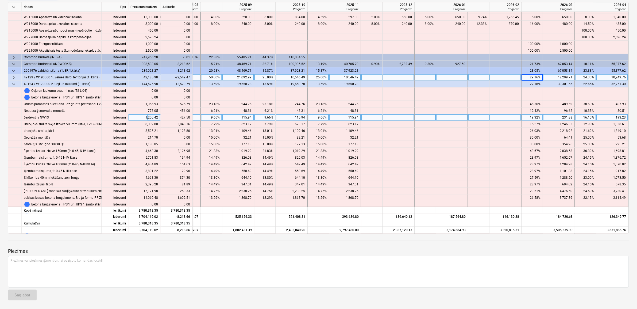
click at [533, 78] on div "29.16%" at bounding box center [532, 77] width 17 height 7
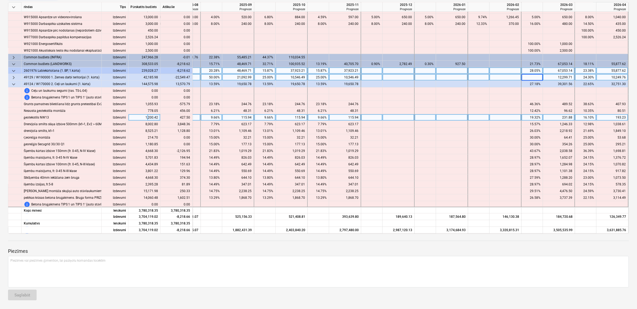
click at [582, 74] on div "23.38%" at bounding box center [586, 70] width 17 height 7
click at [583, 76] on div "24.30%" at bounding box center [586, 77] width 17 height 7
click at [585, 79] on div "24.30%" at bounding box center [586, 77] width 17 height 7
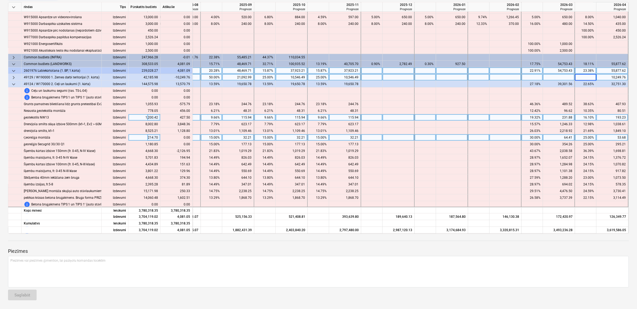
click at [590, 134] on div "25.00%" at bounding box center [586, 137] width 17 height 7
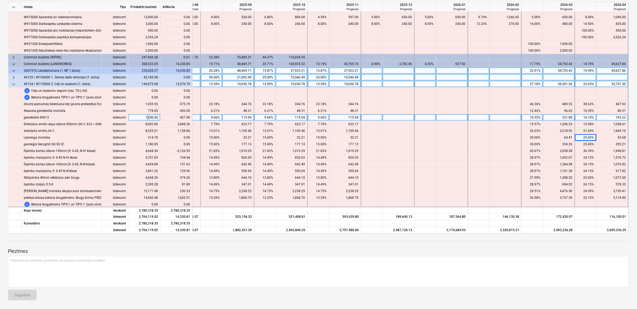
click at [580, 86] on div "22.65%" at bounding box center [586, 84] width 17 height 7
click at [531, 83] on div "27.18%" at bounding box center [532, 84] width 17 height 7
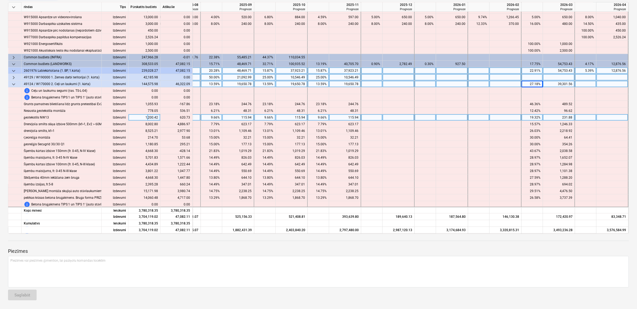
click at [587, 82] on div at bounding box center [585, 84] width 21 height 7
type input "5"
click at [527, 84] on div "27.18%" at bounding box center [532, 84] width 17 height 7
click at [525, 84] on div "27.18%" at bounding box center [532, 84] width 17 height 7
type input "10"
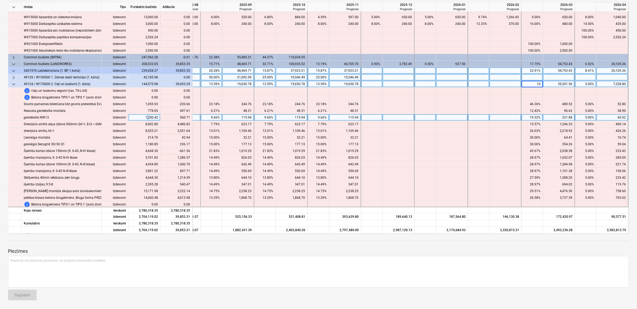
click at [329, 82] on div "19,650.78" at bounding box center [345, 84] width 32 height 7
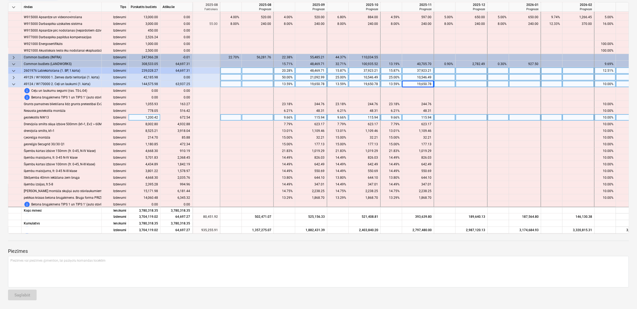
scroll to position [158, 291]
click at [281, 82] on div "13.59%" at bounding box center [286, 84] width 17 height 7
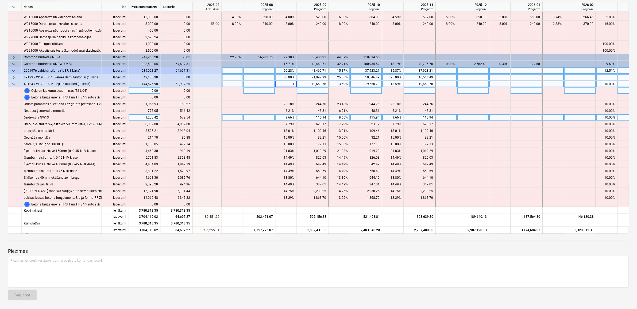
type input "15"
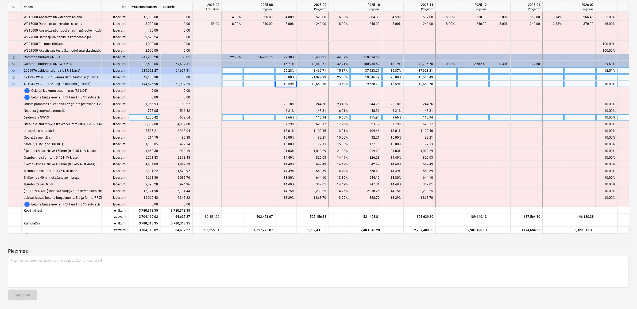
click at [340, 83] on div "13.59%" at bounding box center [339, 84] width 17 height 7
type input "40"
click at [391, 84] on div "13.59%" at bounding box center [393, 84] width 17 height 7
click at [390, 85] on div "13.59%" at bounding box center [393, 84] width 17 height 7
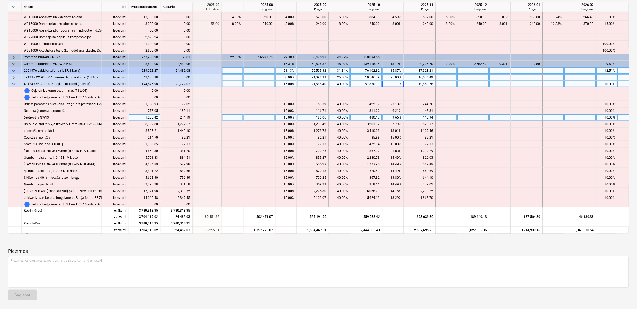
type input "30"
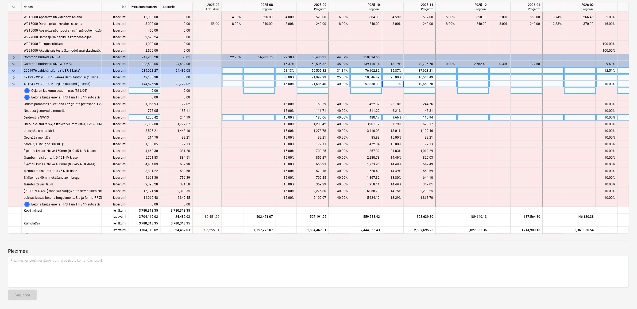
click at [384, 92] on div at bounding box center [393, 90] width 21 height 7
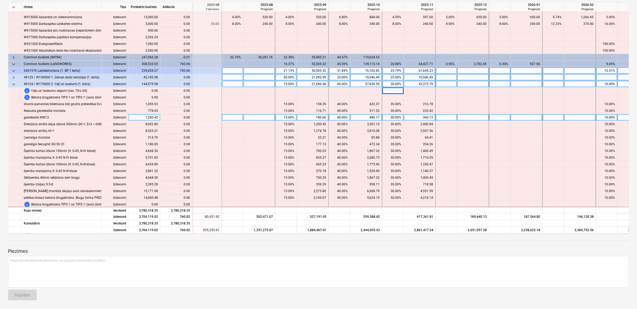
click at [15, 83] on span "keyboard_arrow_down" at bounding box center [13, 84] width 6 height 6
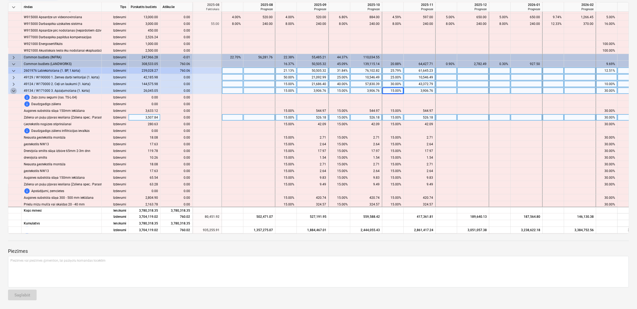
click at [15, 92] on span "keyboard_arrow_down" at bounding box center [13, 91] width 6 height 6
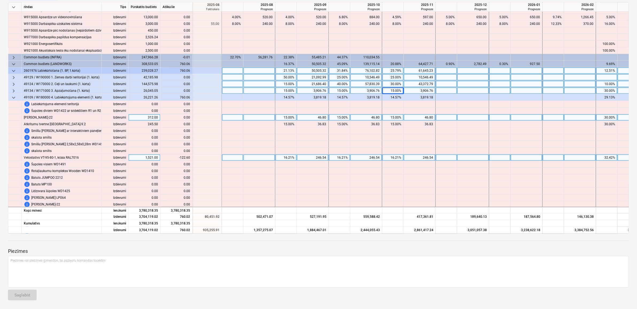
click at [280, 158] on div "16.21%" at bounding box center [286, 157] width 17 height 7
click at [341, 160] on div "16.21%" at bounding box center [339, 157] width 17 height 7
click at [338, 157] on div "16.21%" at bounding box center [339, 157] width 17 height 7
click at [396, 158] on div "16.21%" at bounding box center [393, 157] width 17 height 7
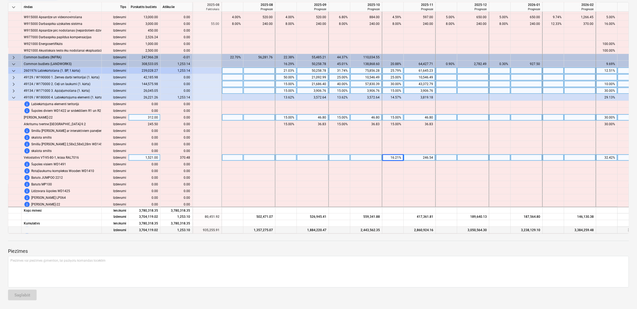
drag, startPoint x: 472, startPoint y: 231, endPoint x: 475, endPoint y: 231, distance: 3.2
click at [475, 231] on div "3,050,564.30" at bounding box center [474, 230] width 28 height 7
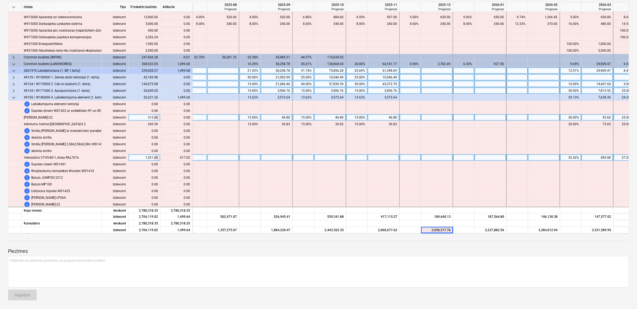
scroll to position [158, 330]
click at [574, 157] on div "32.42%" at bounding box center [568, 157] width 17 height 7
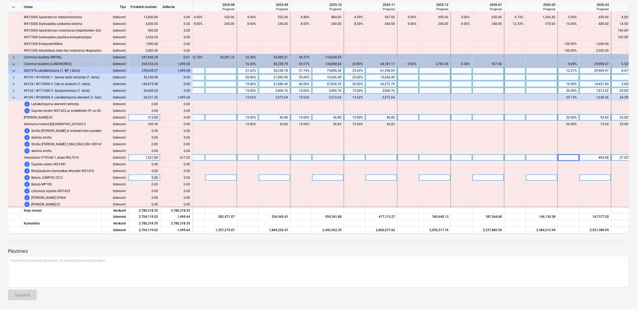
click at [573, 178] on div at bounding box center [568, 177] width 21 height 7
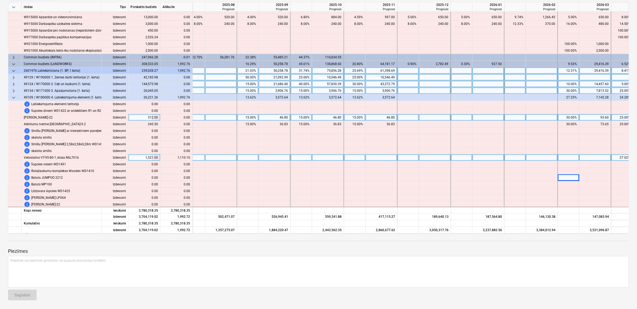
click at [566, 156] on div at bounding box center [568, 157] width 21 height 7
type input "100"
click at [624, 157] on div "27.02%" at bounding box center [622, 157] width 17 height 7
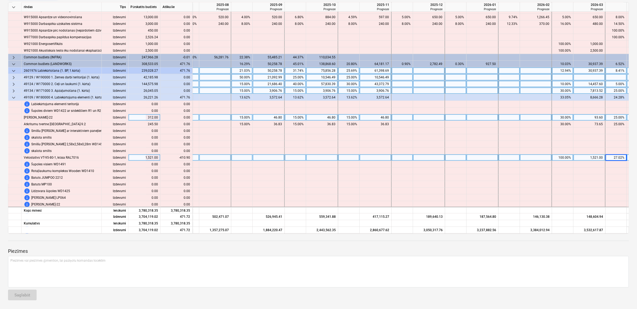
click at [616, 156] on div "27.02%" at bounding box center [616, 157] width 17 height 7
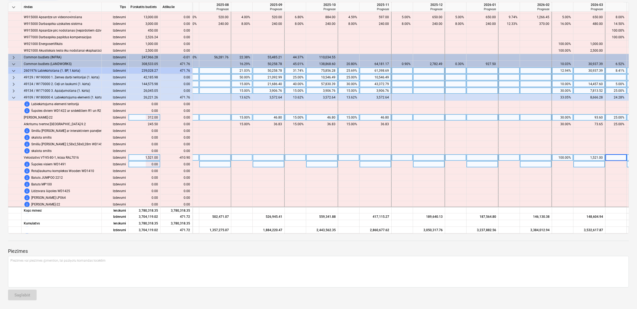
click at [414, 164] on div at bounding box center [429, 164] width 32 height 7
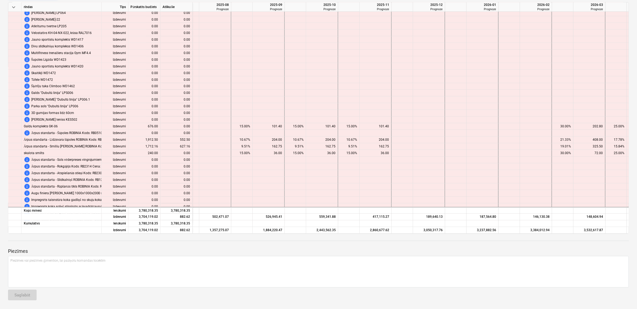
scroll to position [359, 336]
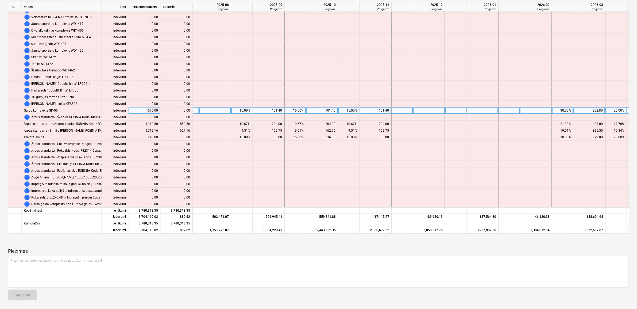
click at [244, 111] on div "15.00%" at bounding box center [242, 110] width 17 height 7
click at [298, 111] on div "15.00%" at bounding box center [295, 110] width 17 height 7
click at [296, 110] on div "15.00%" at bounding box center [295, 110] width 17 height 7
click at [344, 110] on div "15.00%" at bounding box center [349, 110] width 17 height 7
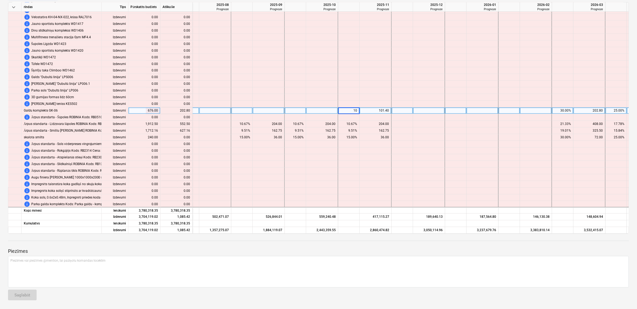
type input "100"
click at [555, 110] on div "30.00%" at bounding box center [563, 110] width 17 height 7
click at [556, 110] on div "30.00%" at bounding box center [563, 110] width 17 height 7
click at [584, 109] on div "202.80" at bounding box center [589, 110] width 27 height 7
click at [616, 110] on div "25.00%" at bounding box center [616, 110] width 17 height 7
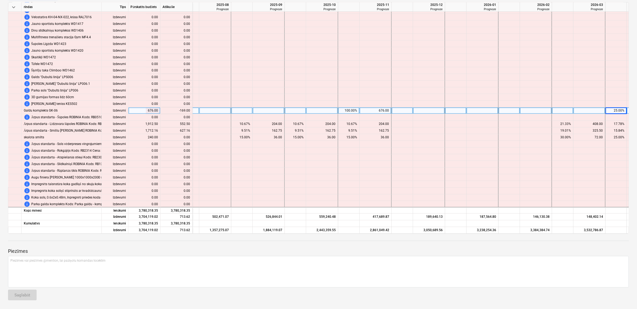
click at [616, 111] on div "25.00%" at bounding box center [616, 110] width 17 height 7
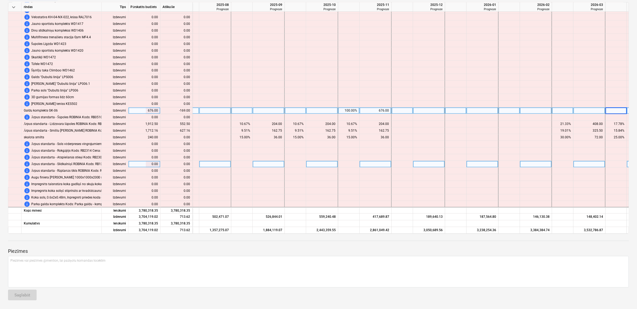
click at [435, 164] on div at bounding box center [429, 164] width 32 height 7
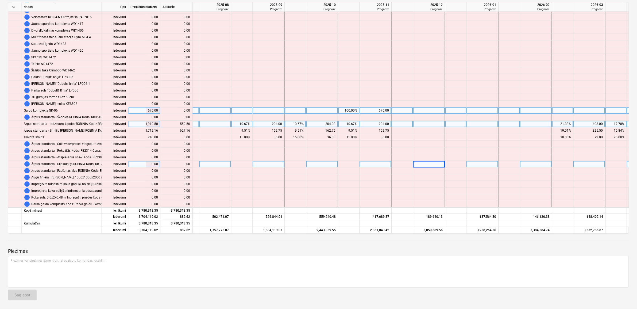
click at [231, 126] on div at bounding box center [215, 124] width 32 height 7
click at [239, 122] on div "10.67%" at bounding box center [242, 124] width 17 height 7
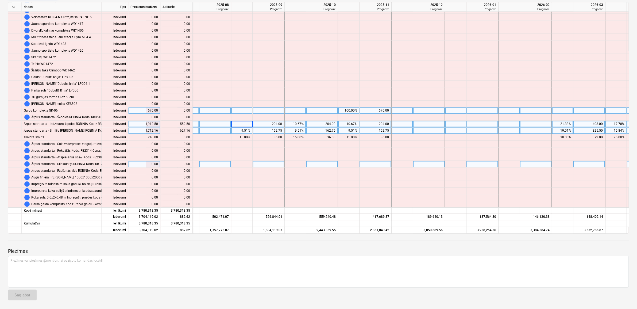
click at [249, 133] on div "9.51%" at bounding box center [242, 131] width 17 height 7
click at [251, 132] on div "9.51%" at bounding box center [242, 131] width 21 height 7
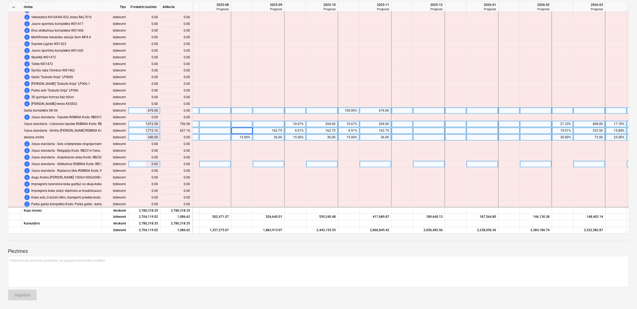
click at [248, 135] on div "15.00%" at bounding box center [242, 137] width 17 height 7
click at [248, 136] on input "15" at bounding box center [242, 137] width 21 height 6
click at [247, 138] on div "15.00%" at bounding box center [242, 137] width 17 height 7
click at [296, 124] on div "10.67%" at bounding box center [295, 124] width 17 height 7
click at [297, 124] on div "10.67%" at bounding box center [295, 124] width 17 height 7
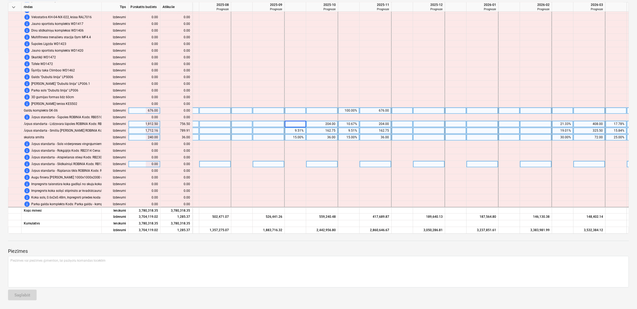
click at [300, 130] on div "9.51%" at bounding box center [295, 131] width 17 height 7
click at [296, 137] on div "15.00%" at bounding box center [295, 137] width 17 height 7
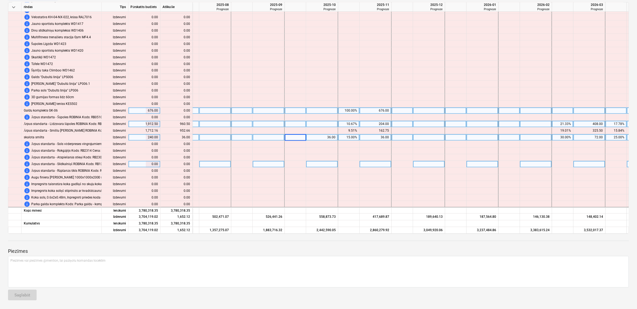
click at [350, 127] on div "10.67%" at bounding box center [349, 124] width 17 height 7
click at [351, 126] on div "10.67%" at bounding box center [349, 124] width 17 height 7
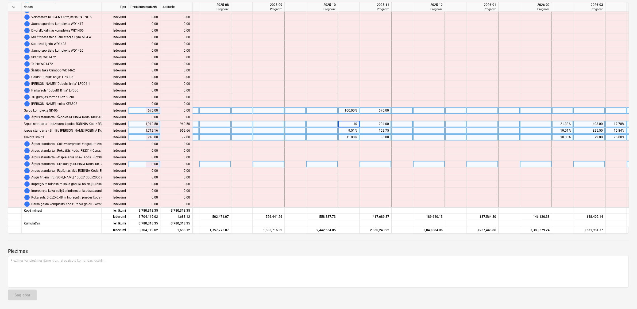
type input "100"
click at [347, 133] on div "9.51%" at bounding box center [349, 131] width 17 height 7
click at [347, 131] on div "9.51%" at bounding box center [349, 131] width 17 height 7
type input "100"
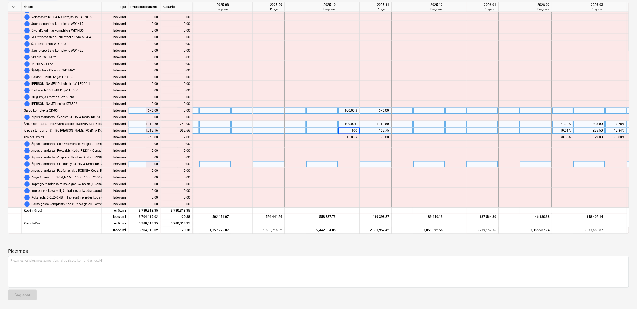
click at [350, 125] on div "100.00%" at bounding box center [349, 124] width 17 height 7
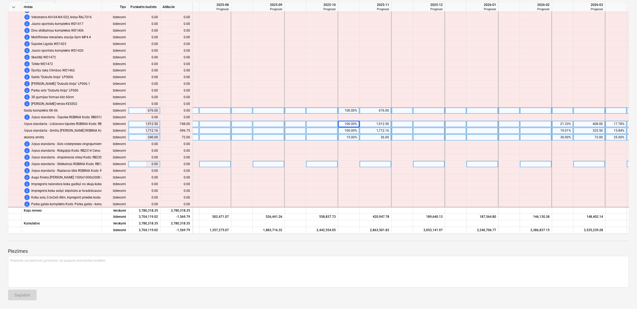
click at [349, 136] on div "15.00%" at bounding box center [349, 137] width 17 height 7
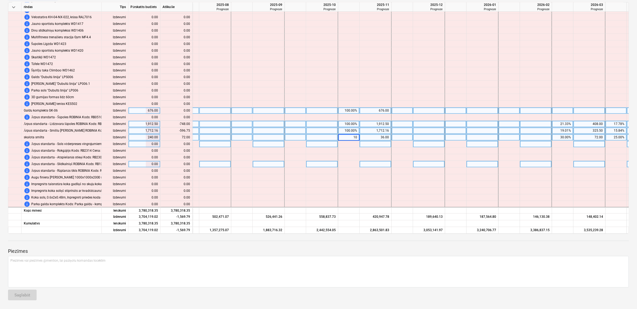
type input "100"
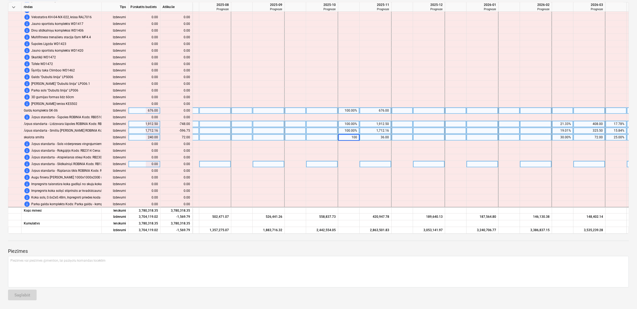
click at [561, 125] on div "21.33%" at bounding box center [563, 124] width 17 height 7
click at [563, 125] on div "21.33%" at bounding box center [563, 124] width 17 height 7
click at [561, 132] on div "19.01%" at bounding box center [563, 131] width 17 height 7
click at [562, 136] on div "30.00%" at bounding box center [563, 137] width 17 height 7
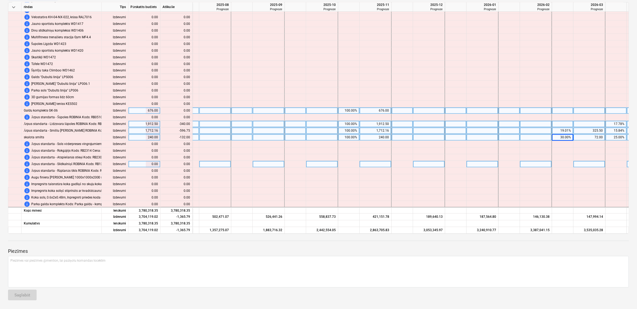
click at [562, 136] on div "30.00%" at bounding box center [563, 137] width 17 height 7
click at [619, 123] on div "17.78%" at bounding box center [616, 124] width 17 height 7
click at [617, 123] on div "17.78%" at bounding box center [616, 124] width 17 height 7
click at [614, 132] on div "15.84%" at bounding box center [616, 131] width 17 height 7
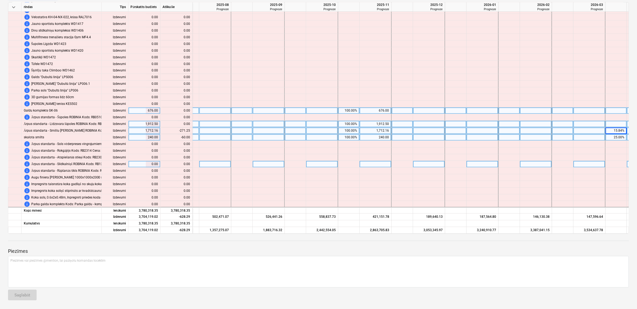
click at [614, 136] on div "25.00%" at bounding box center [616, 137] width 17 height 7
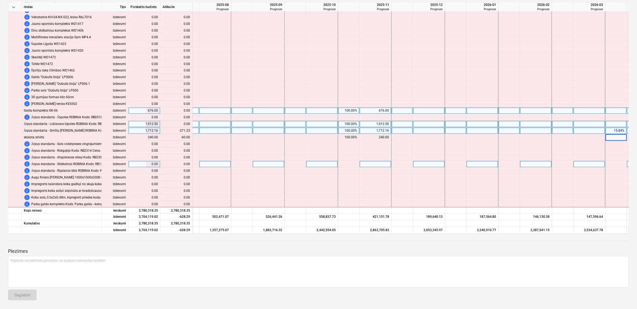
click at [616, 130] on div "15.84%" at bounding box center [616, 131] width 17 height 7
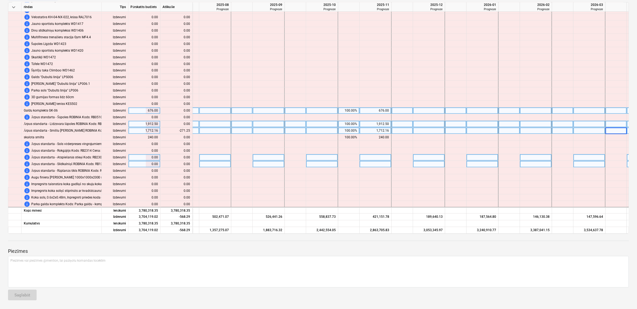
click at [420, 154] on div at bounding box center [429, 157] width 32 height 7
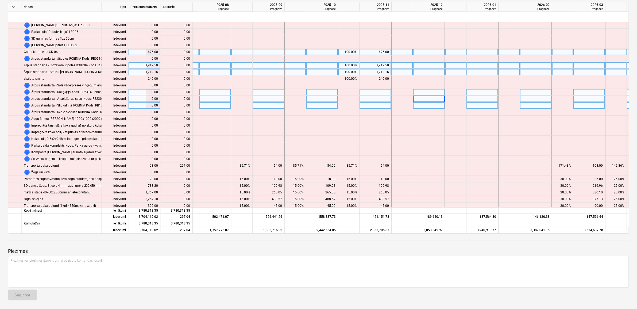
scroll to position [459, 336]
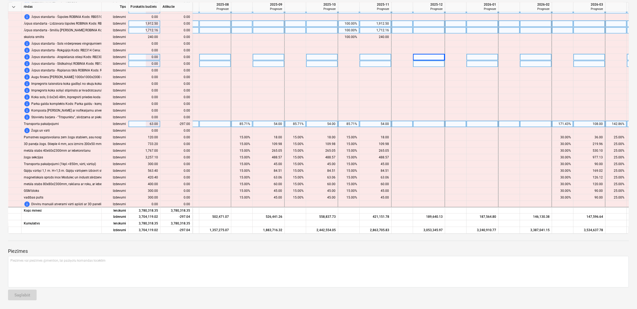
click at [244, 125] on div "85.71%" at bounding box center [242, 124] width 17 height 7
click at [298, 126] on div "85.71%" at bounding box center [295, 124] width 17 height 7
click at [354, 125] on div "85.71%" at bounding box center [349, 124] width 17 height 7
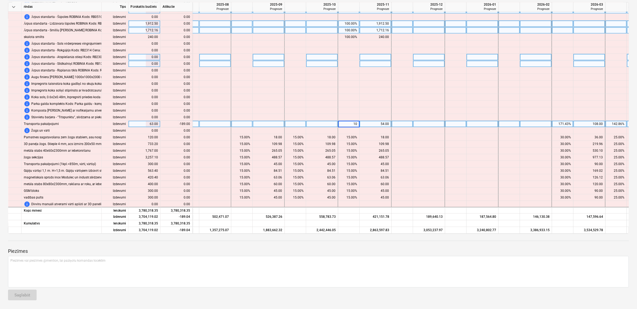
type input "100"
click at [560, 122] on div "171.43%" at bounding box center [563, 124] width 17 height 7
click at [562, 122] on div "171.43%" at bounding box center [563, 124] width 17 height 7
click at [603, 122] on div "108.00" at bounding box center [590, 124] width 32 height 7
click at [613, 123] on div "142.86%" at bounding box center [616, 124] width 17 height 7
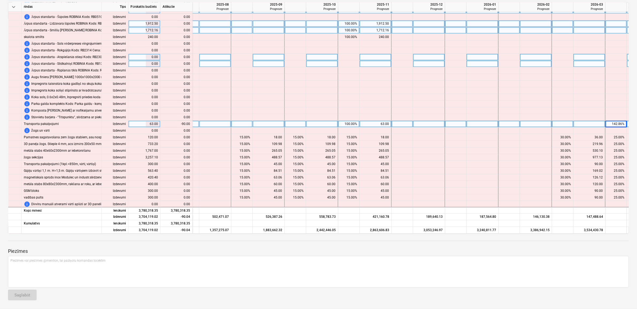
click at [615, 123] on div "142.86%" at bounding box center [616, 124] width 17 height 7
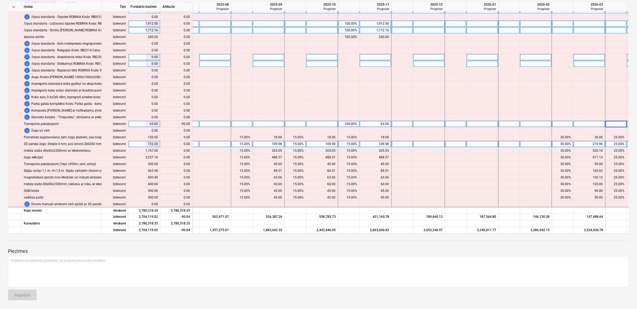
click at [419, 147] on div at bounding box center [429, 144] width 32 height 7
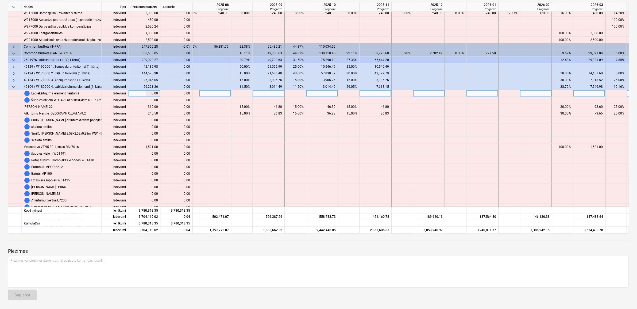
scroll to position [158, 336]
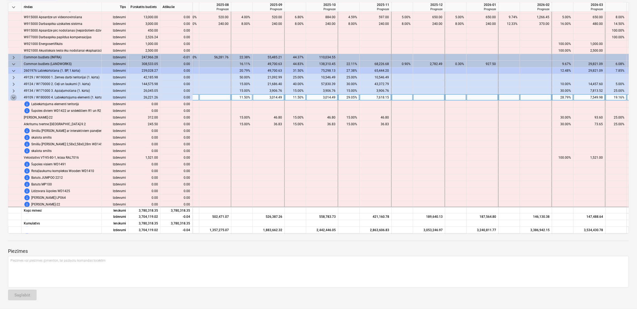
click at [13, 95] on span "keyboard_arrow_down" at bounding box center [13, 97] width 6 height 6
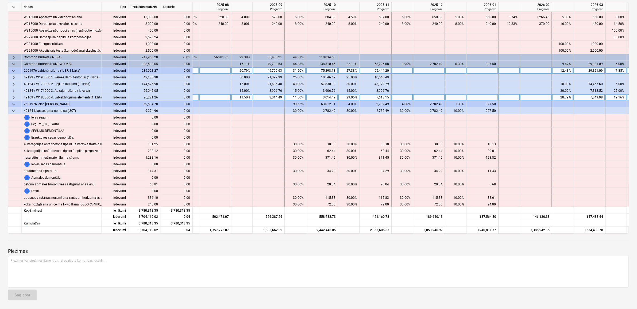
click at [11, 70] on span "keyboard_arrow_down" at bounding box center [13, 71] width 6 height 6
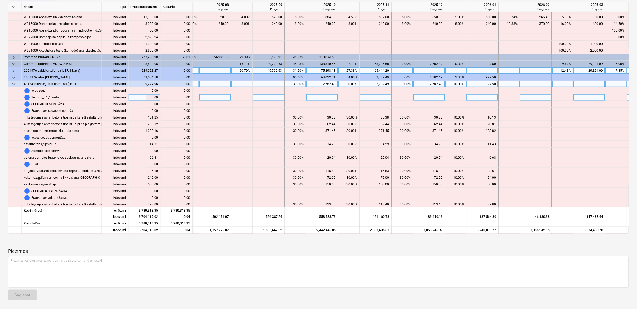
click at [15, 84] on span "keyboard_arrow_down" at bounding box center [13, 84] width 6 height 6
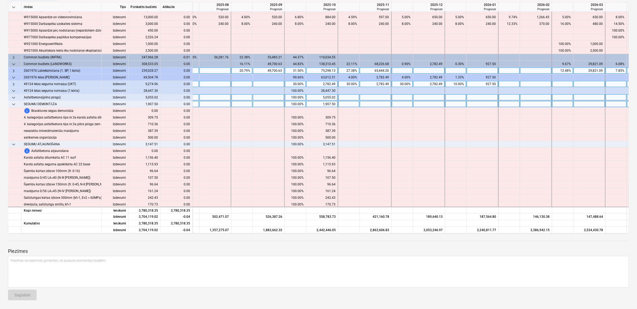
click at [15, 103] on span "keyboard_arrow_down" at bounding box center [13, 104] width 6 height 6
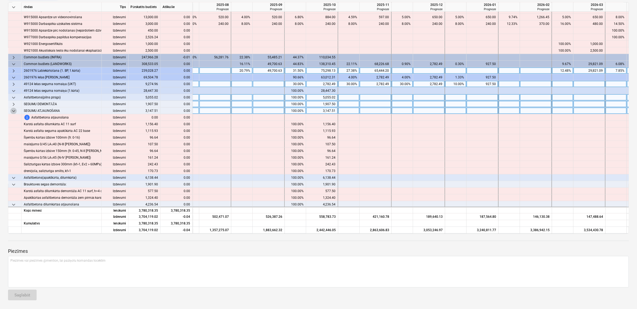
click at [14, 110] on span "keyboard_arrow_down" at bounding box center [13, 111] width 6 height 6
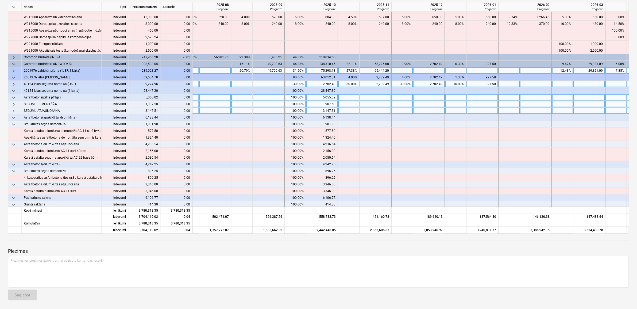
click at [13, 97] on span "keyboard_arrow_down" at bounding box center [13, 97] width 6 height 6
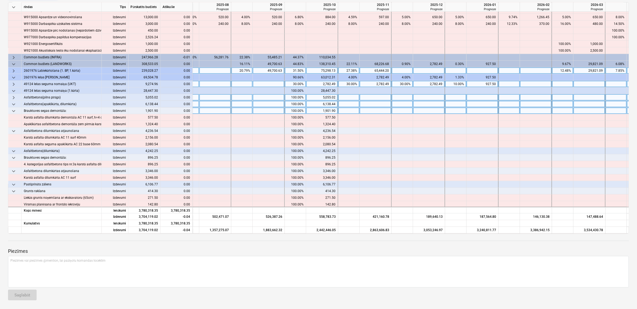
click at [14, 110] on span "keyboard_arrow_down" at bounding box center [13, 111] width 6 height 6
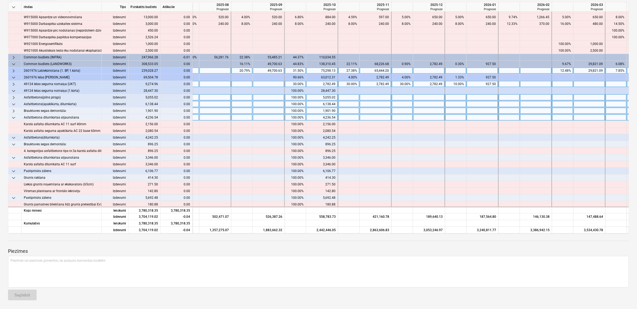
click at [12, 119] on span "keyboard_arrow_down" at bounding box center [13, 117] width 6 height 6
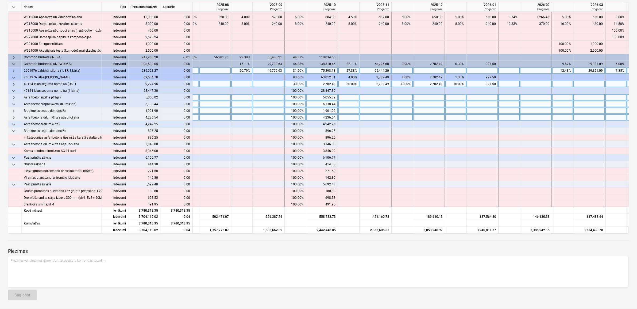
click at [14, 101] on span "keyboard_arrow_down" at bounding box center [13, 104] width 6 height 6
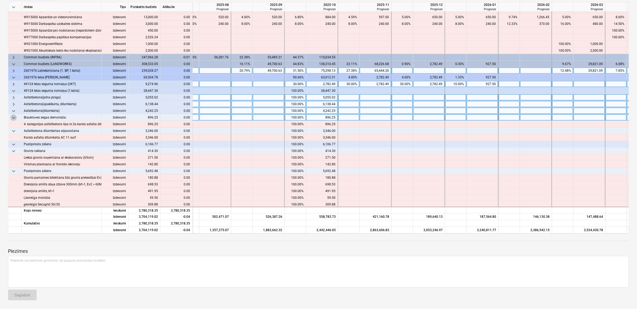
click at [13, 115] on span "keyboard_arrow_down" at bounding box center [13, 117] width 6 height 6
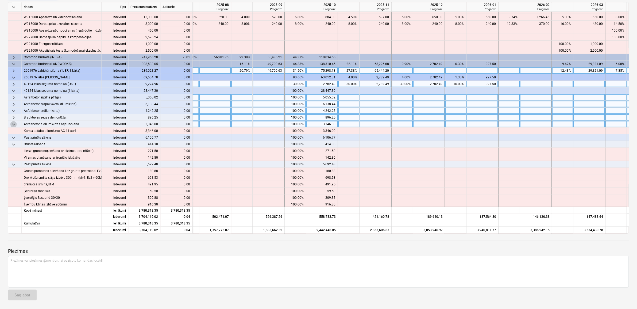
click at [11, 123] on span "keyboard_arrow_down" at bounding box center [13, 124] width 6 height 6
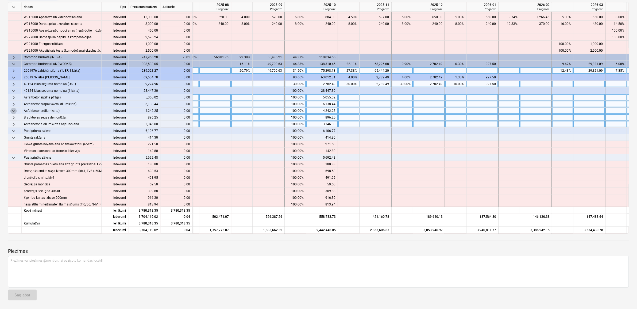
click at [15, 110] on span "keyboard_arrow_down" at bounding box center [13, 111] width 6 height 6
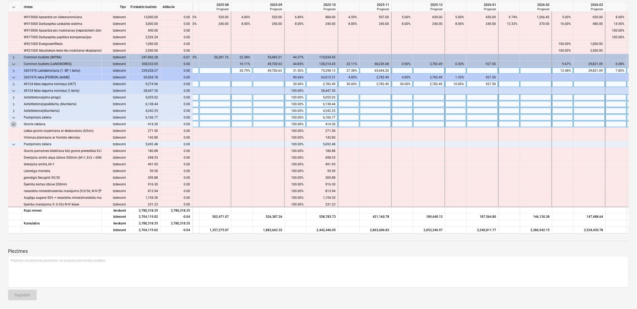
click at [10, 123] on span "keyboard_arrow_down" at bounding box center [13, 124] width 6 height 6
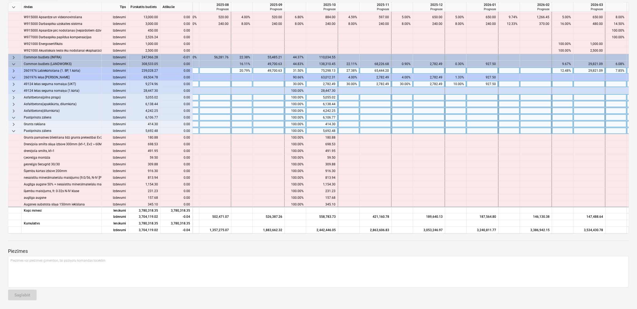
click at [13, 129] on span "keyboard_arrow_down" at bounding box center [13, 131] width 6 height 6
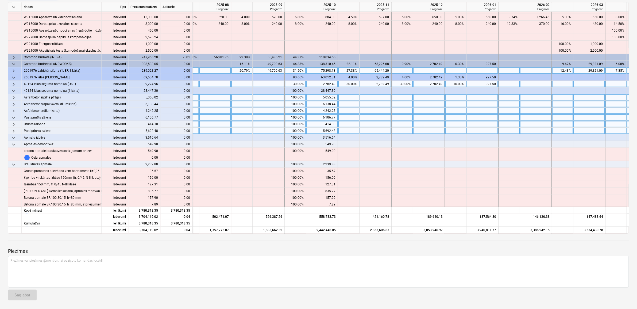
click at [14, 118] on span "keyboard_arrow_down" at bounding box center [13, 117] width 6 height 6
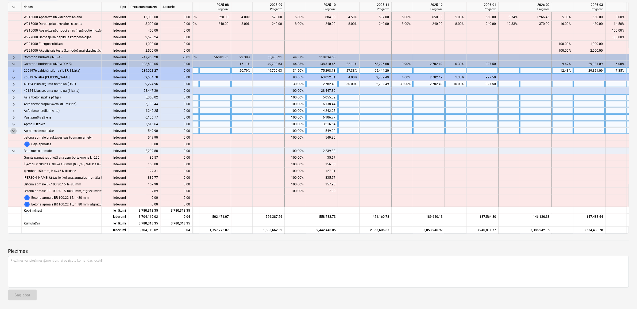
click at [13, 130] on span "keyboard_arrow_down" at bounding box center [13, 131] width 6 height 6
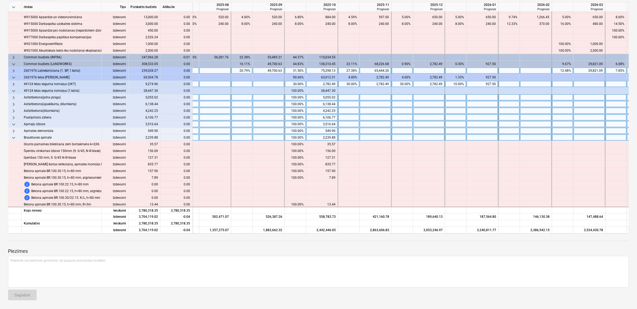
click at [14, 135] on span "keyboard_arrow_down" at bounding box center [13, 137] width 6 height 6
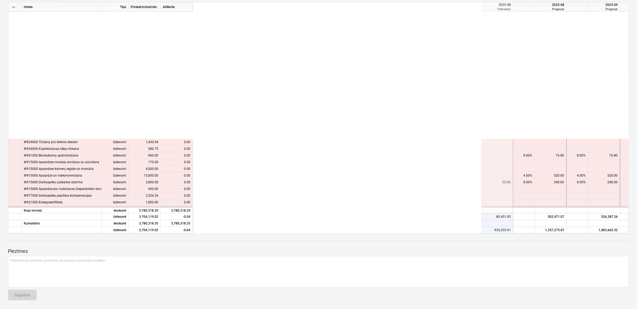
scroll to position [158, 336]
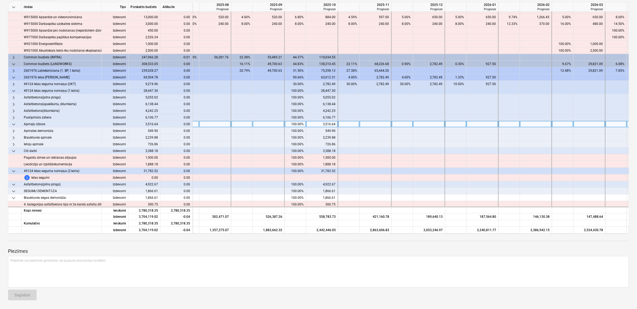
click at [16, 124] on span "keyboard_arrow_down" at bounding box center [13, 124] width 6 height 6
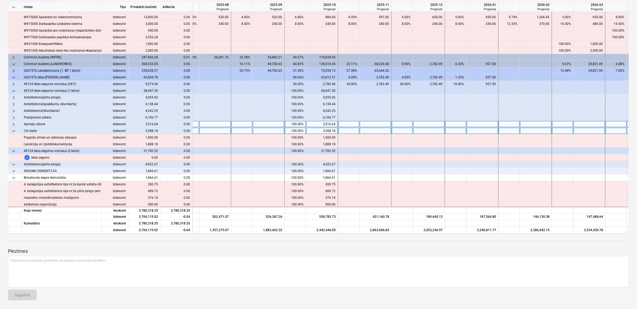
click at [13, 132] on span "keyboard_arrow_down" at bounding box center [13, 131] width 6 height 6
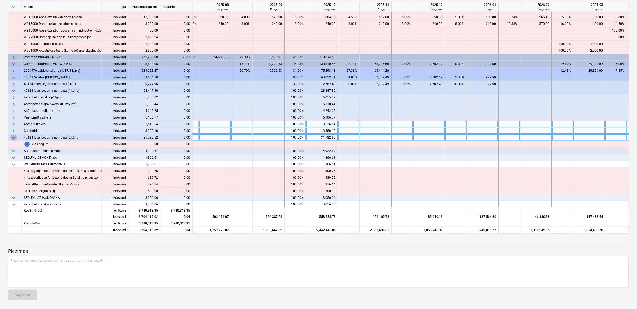
click at [12, 138] on span "keyboard_arrow_down" at bounding box center [13, 137] width 6 height 6
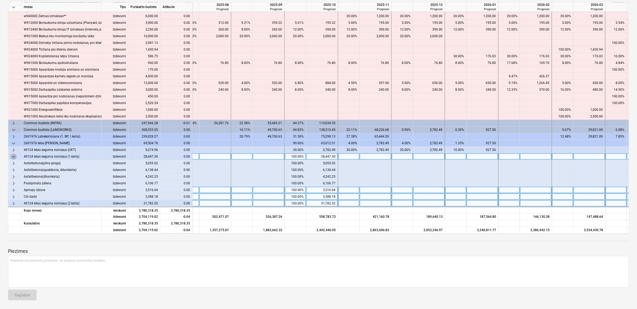
click at [10, 154] on span "keyboard_arrow_down" at bounding box center [13, 156] width 6 height 6
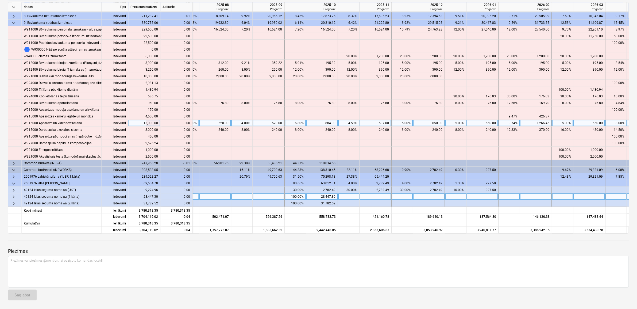
scroll to position [0, 336]
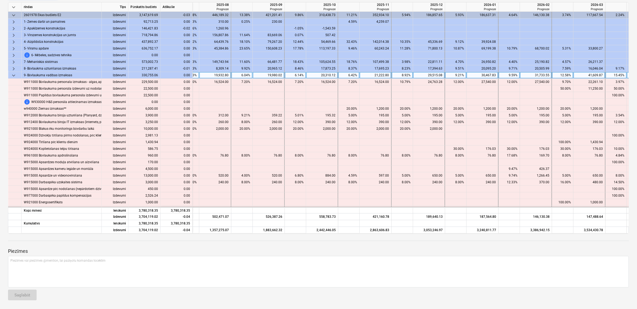
click at [13, 76] on span "keyboard_arrow_down" at bounding box center [13, 75] width 6 height 6
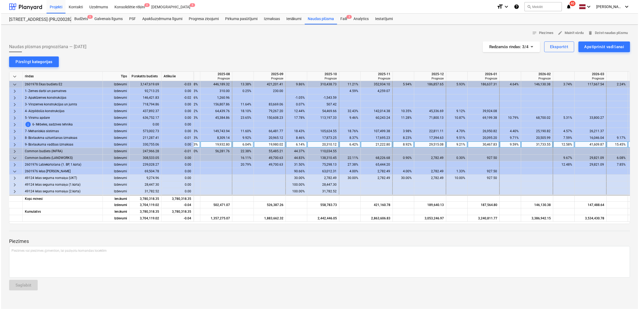
scroll to position [0, 0]
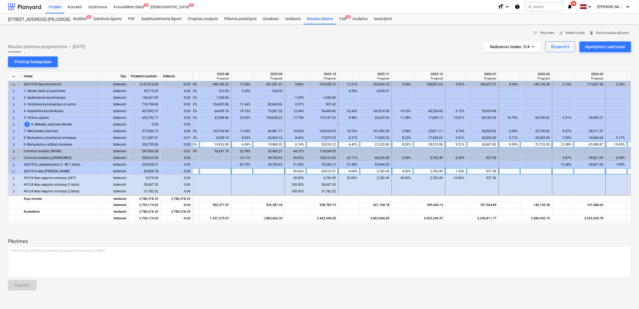
drag, startPoint x: 13, startPoint y: 172, endPoint x: 18, endPoint y: 173, distance: 4.8
click at [13, 172] on span "keyboard_arrow_down" at bounding box center [13, 171] width 6 height 6
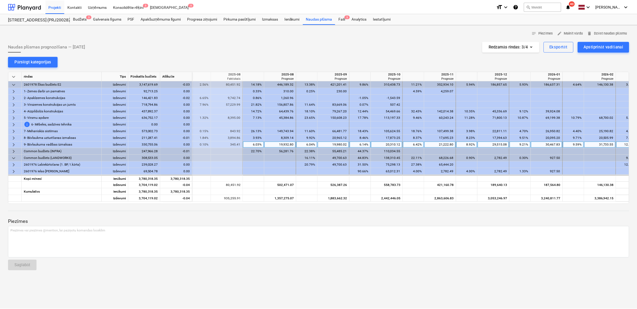
scroll to position [0, 271]
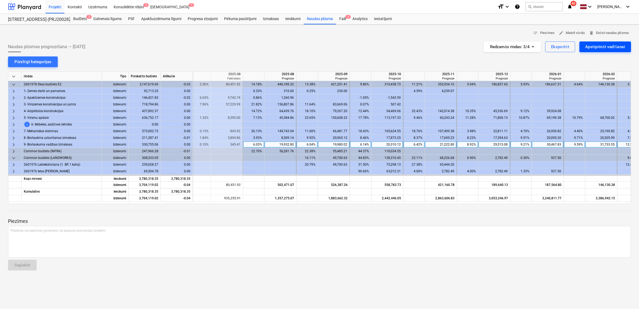
click at [602, 46] on div "Apstiprināt vadīšanai" at bounding box center [605, 46] width 40 height 7
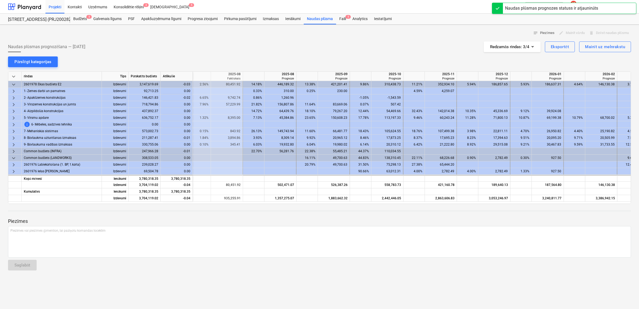
drag, startPoint x: 296, startPoint y: 13, endPoint x: 295, endPoint y: 24, distance: 11.8
click at [295, 19] on header "Projekti Kontakti Uzņēmums Konsolidētie rēķini 3 Iesūtne 5 format_size keyboard…" at bounding box center [319, 12] width 639 height 25
click at [293, 17] on div "Ienākumi" at bounding box center [293, 19] width 22 height 11
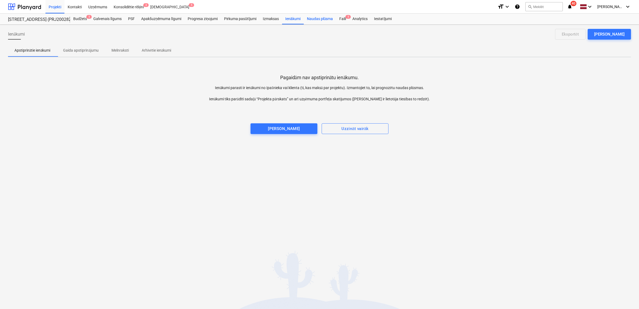
click at [316, 19] on div "Naudas plūsma" at bounding box center [320, 19] width 33 height 11
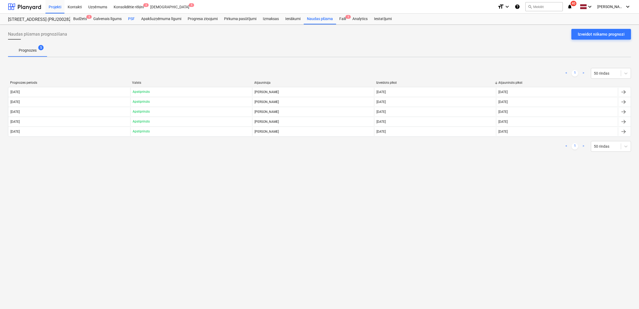
click at [132, 19] on div "PSF" at bounding box center [131, 19] width 13 height 11
